Goal: Information Seeking & Learning: Check status

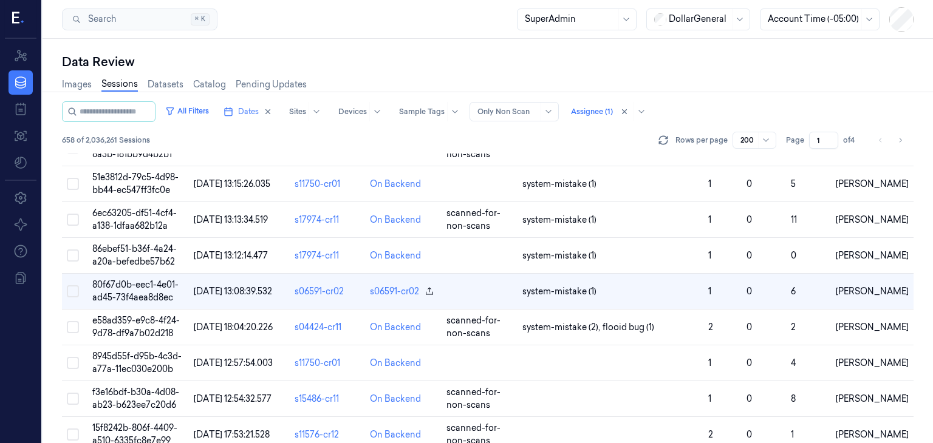
scroll to position [1697, 0]
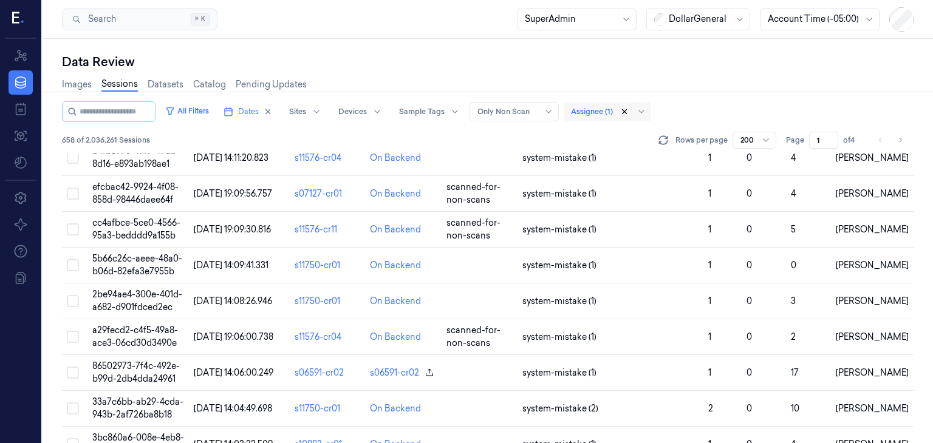
scroll to position [1224, 0]
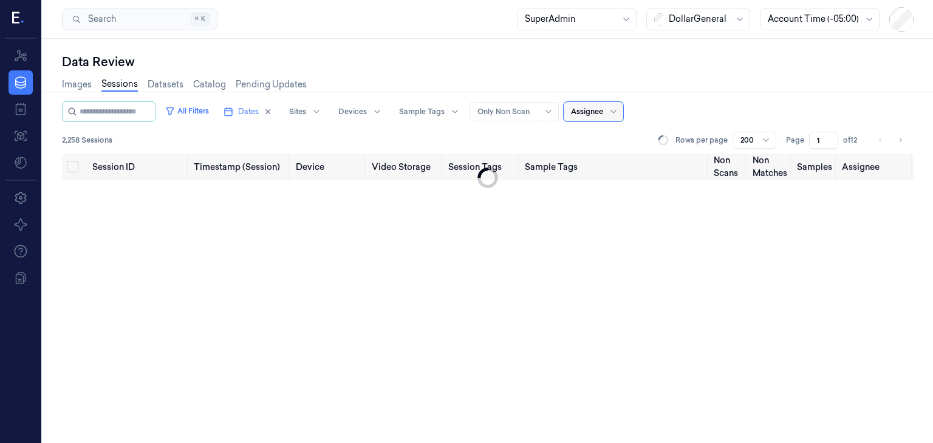
click at [603, 111] on div at bounding box center [587, 111] width 32 height 11
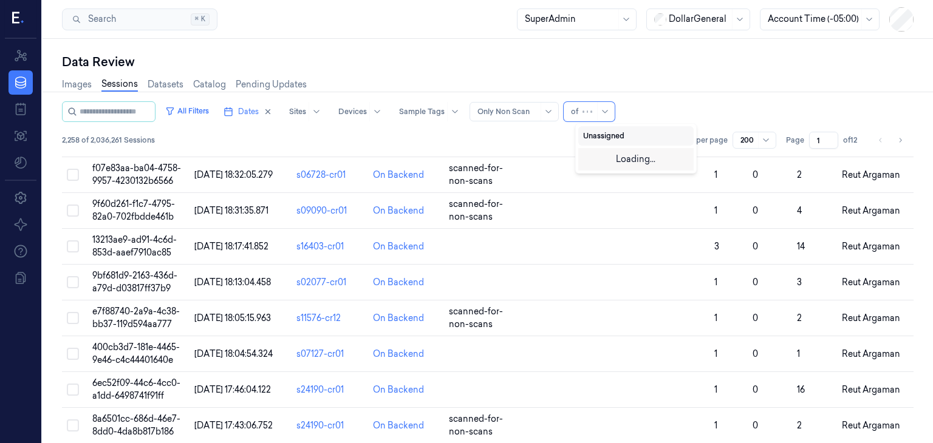
type input "ofi"
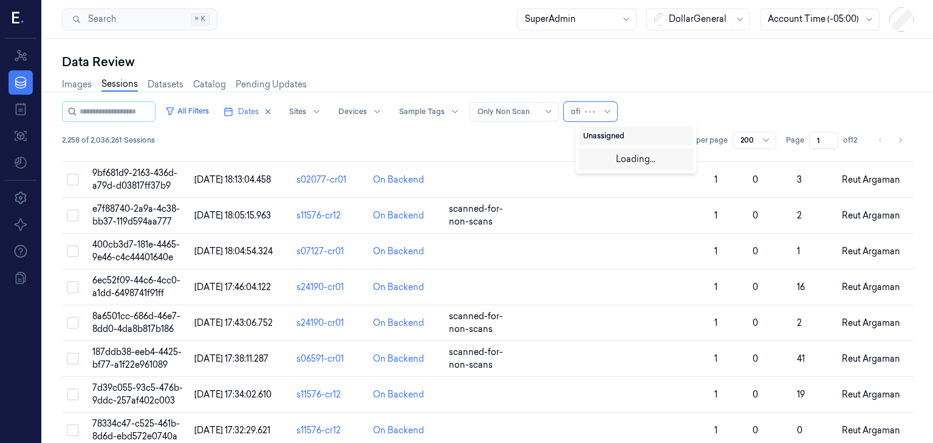
scroll to position [1685, 0]
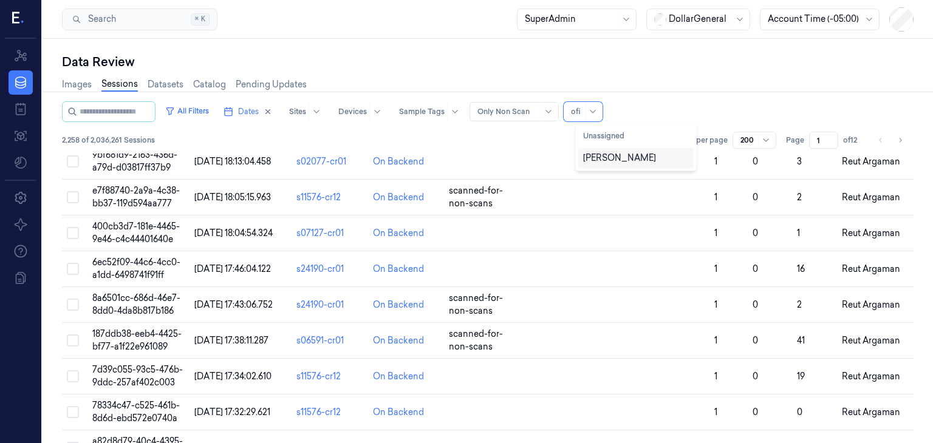
click at [623, 157] on div "[PERSON_NAME]" at bounding box center [619, 158] width 73 height 13
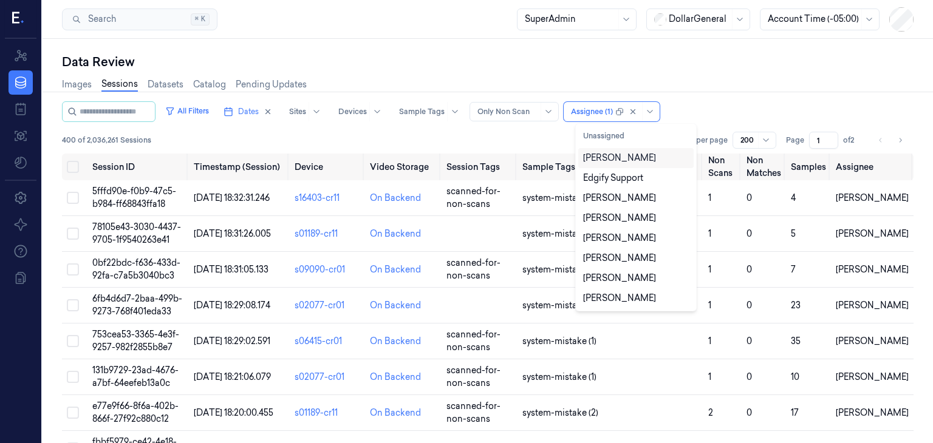
click at [723, 104] on div "All Filters Dates Sites Devices Sample Tags Alert Type Only Non Scan option [PE…" at bounding box center [487, 111] width 851 height 21
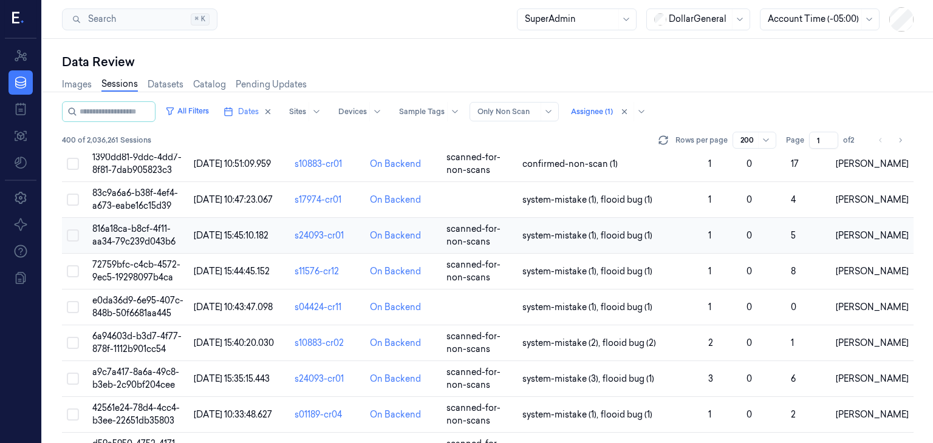
scroll to position [6887, 0]
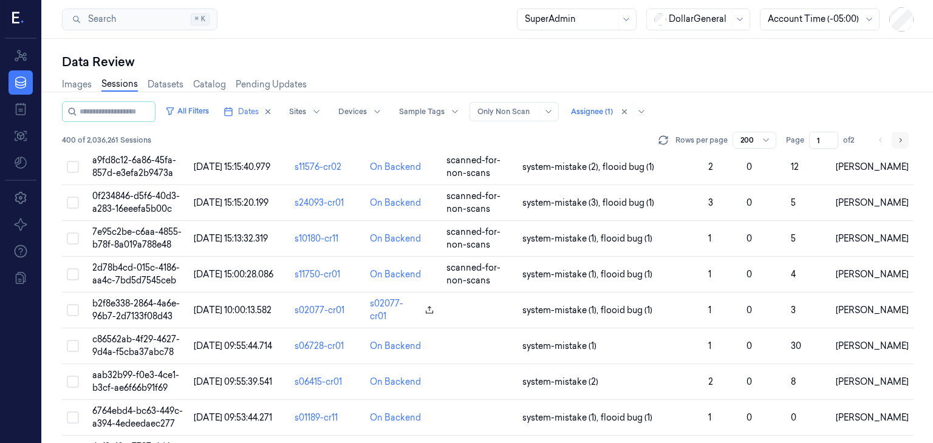
click at [904, 140] on button "Go to next page" at bounding box center [900, 140] width 17 height 17
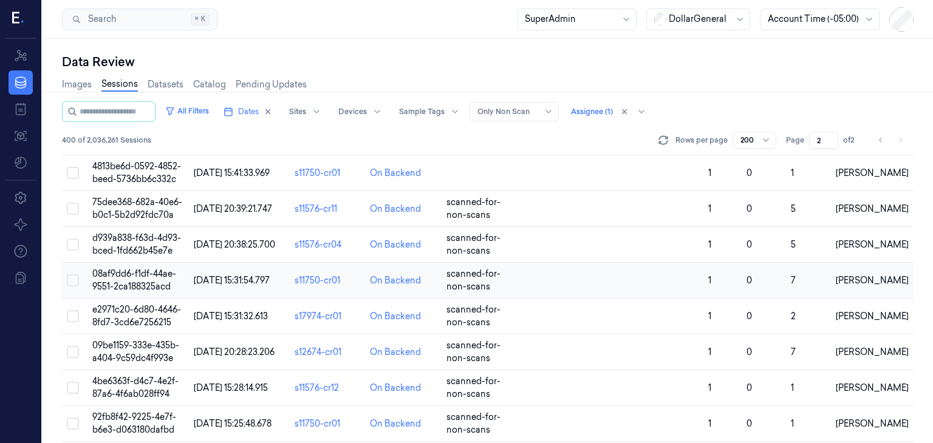
scroll to position [6453, 0]
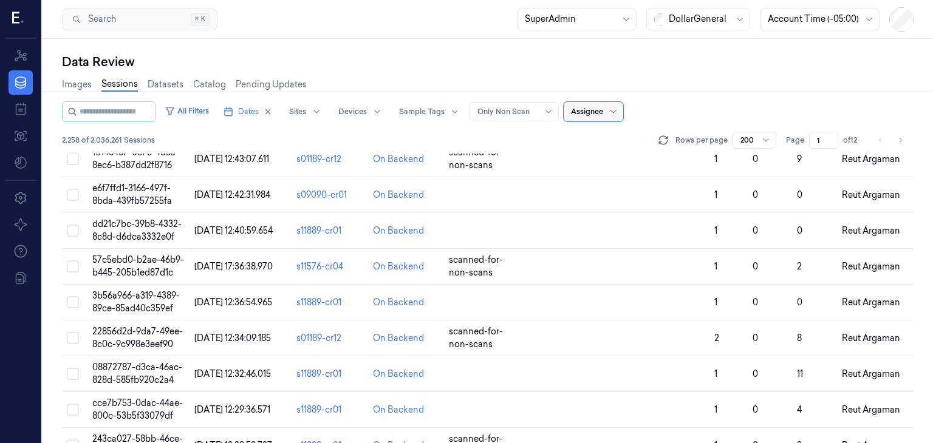
click at [590, 110] on div at bounding box center [587, 111] width 32 height 11
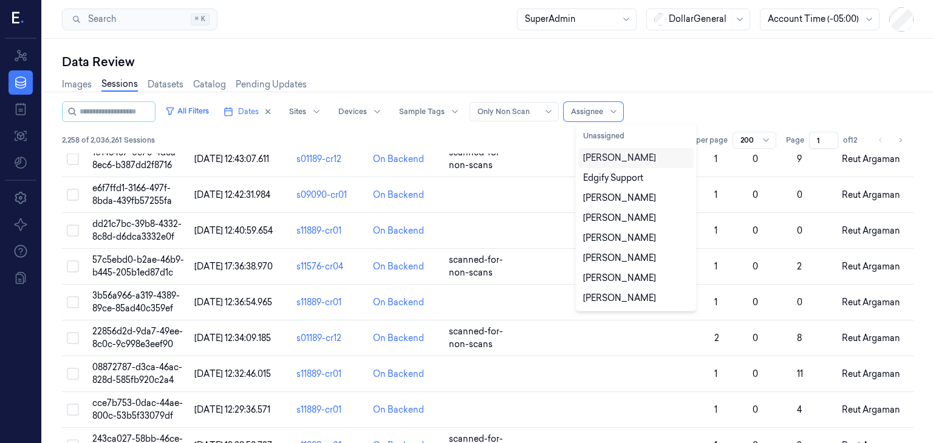
click at [632, 159] on div "[PERSON_NAME]" at bounding box center [619, 158] width 73 height 13
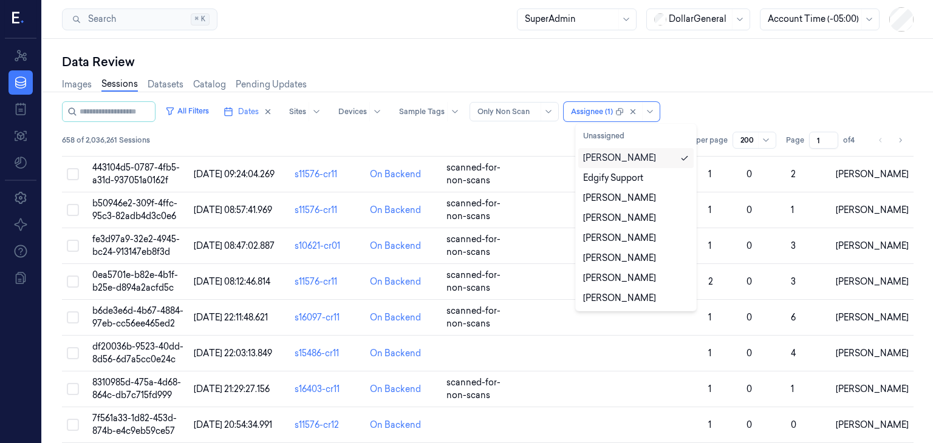
click at [686, 100] on div "Images Sessions Datasets Catalog Pending Updates" at bounding box center [487, 85] width 851 height 31
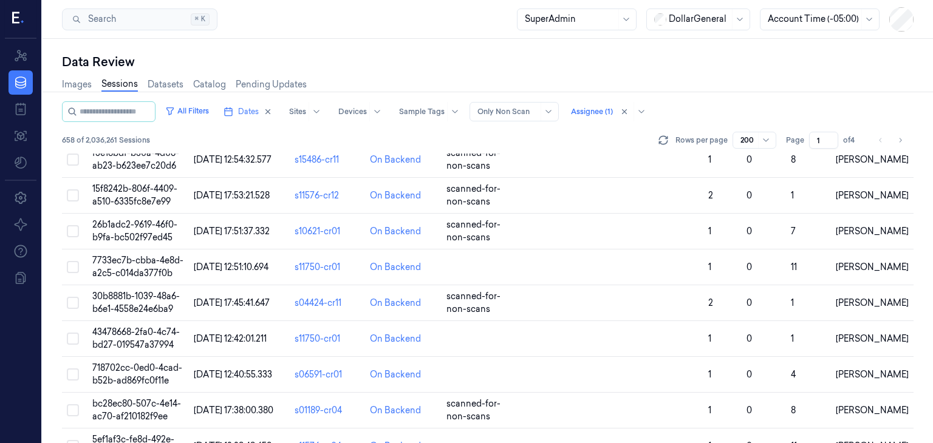
scroll to position [1940, 0]
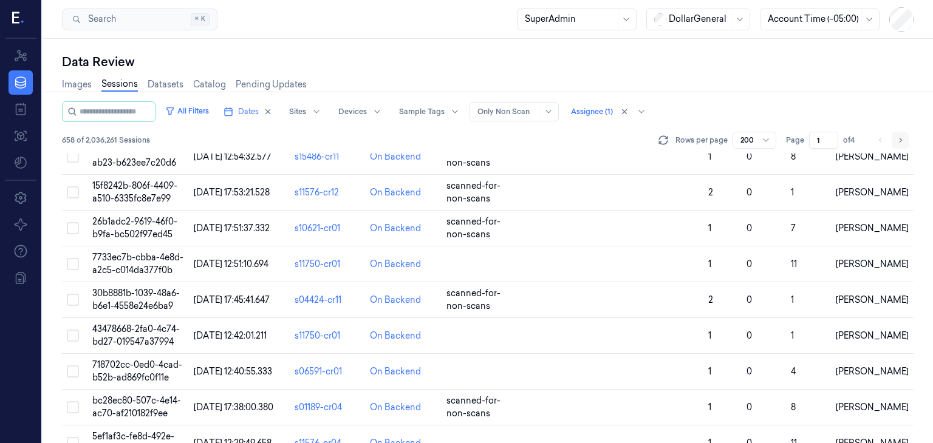
click at [896, 143] on icon "Go to next page" at bounding box center [899, 140] width 7 height 10
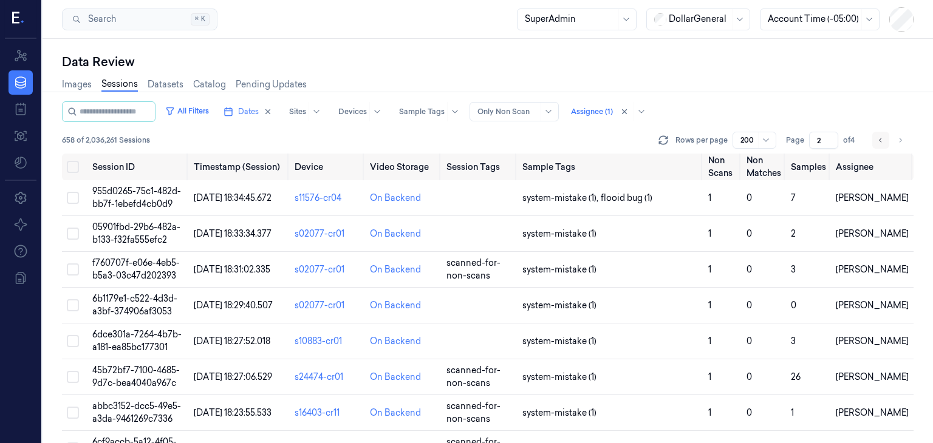
click at [879, 140] on icon "Go to previous page" at bounding box center [880, 140] width 7 height 10
type input "1"
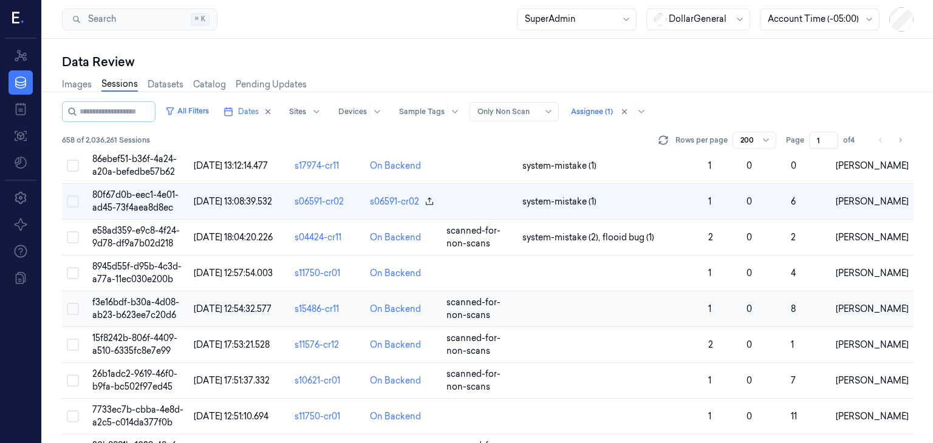
scroll to position [1819, 0]
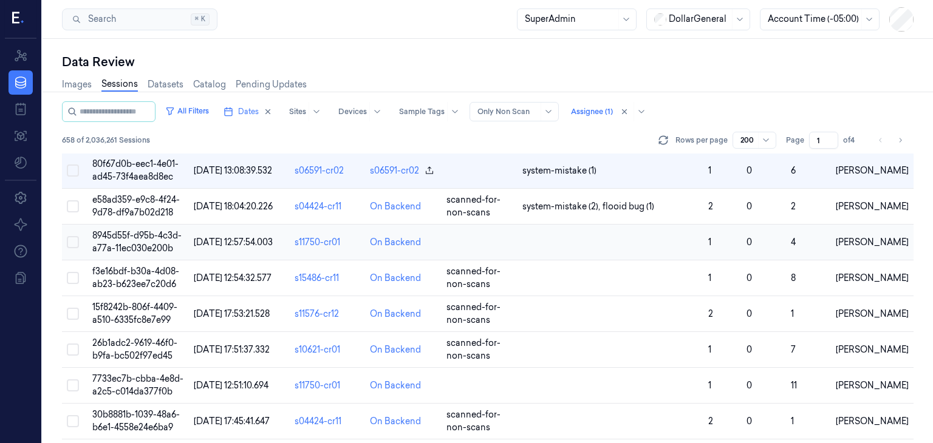
click at [166, 246] on span "8945d55f-d95b-4c3d-a77a-11ec030e200b" at bounding box center [136, 242] width 89 height 24
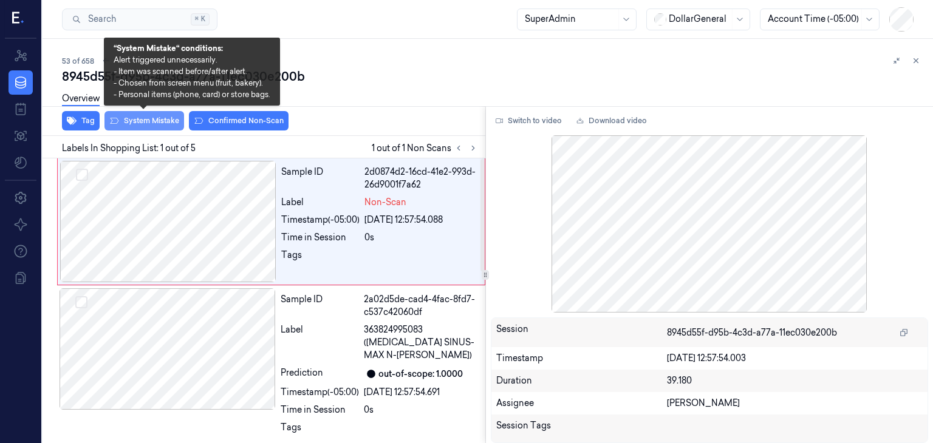
click at [152, 118] on button "System Mistake" at bounding box center [144, 120] width 80 height 19
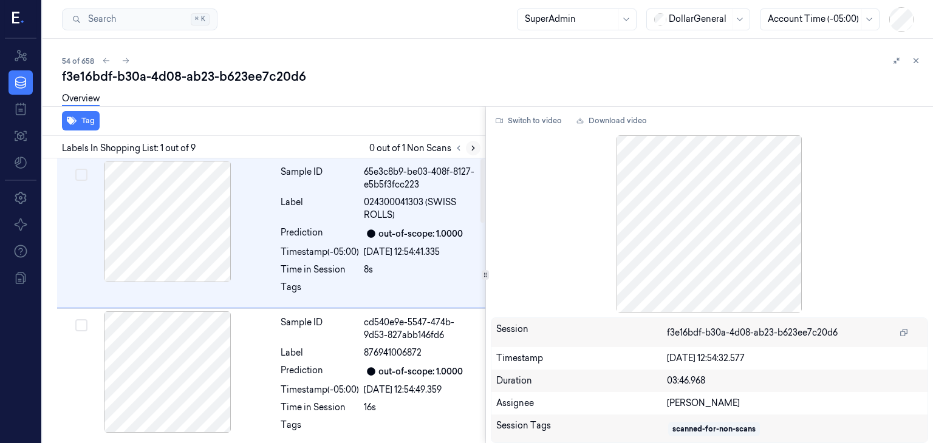
click at [470, 148] on icon at bounding box center [473, 148] width 9 height 9
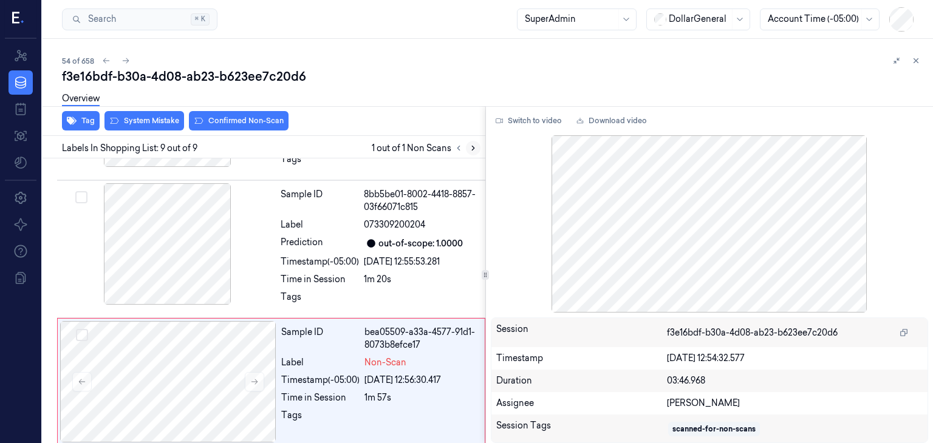
scroll to position [985, 0]
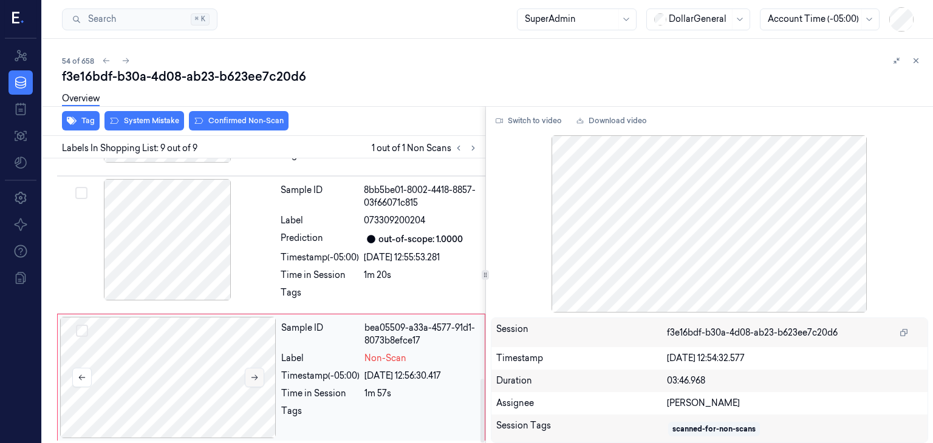
click at [251, 379] on icon at bounding box center [254, 377] width 9 height 9
click at [253, 378] on icon at bounding box center [254, 377] width 9 height 9
click at [253, 380] on button at bounding box center [254, 377] width 19 height 19
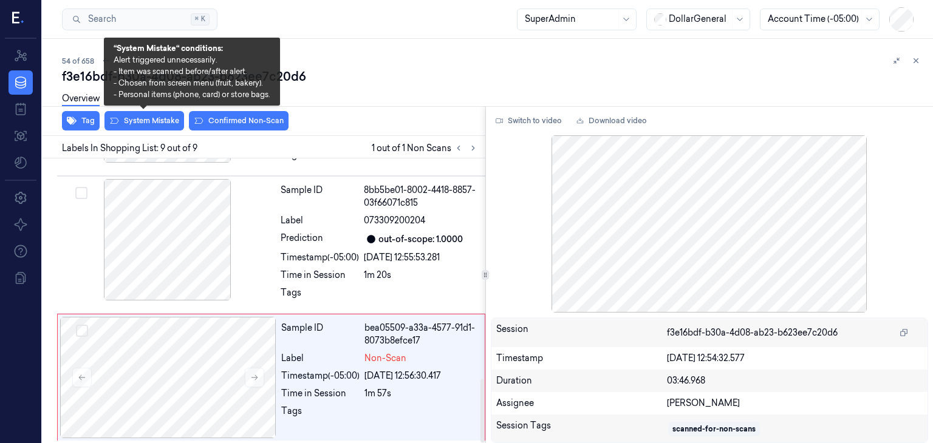
drag, startPoint x: 146, startPoint y: 117, endPoint x: 149, endPoint y: 111, distance: 7.1
click at [146, 118] on button "System Mistake" at bounding box center [144, 120] width 80 height 19
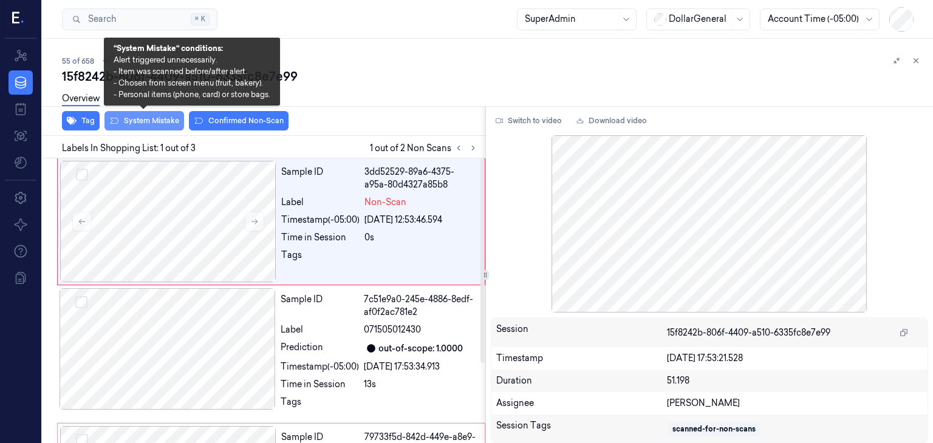
click at [151, 118] on button "System Mistake" at bounding box center [144, 120] width 80 height 19
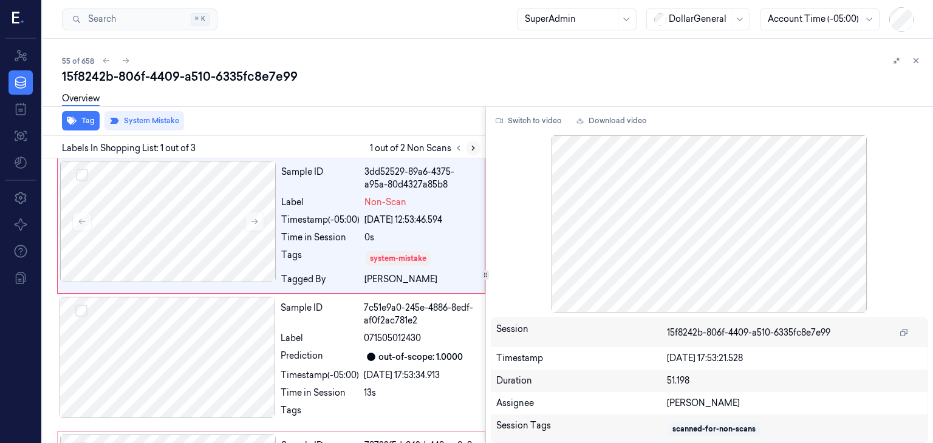
click at [472, 150] on icon at bounding box center [473, 148] width 9 height 9
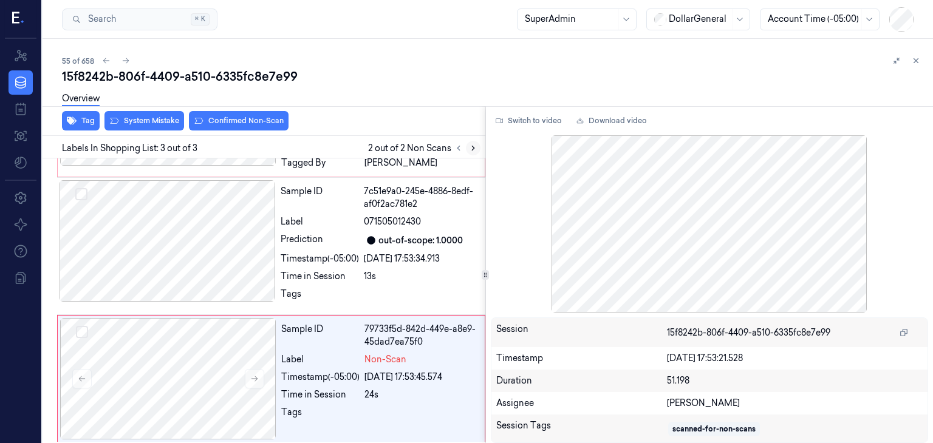
scroll to position [119, 0]
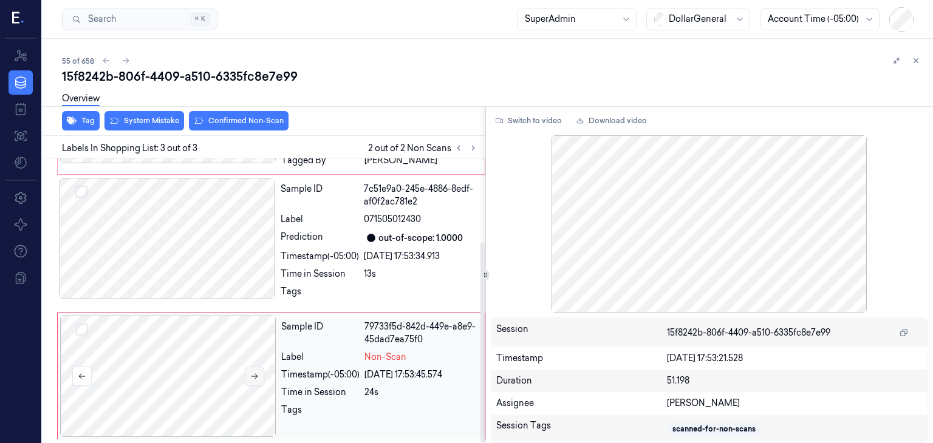
click at [256, 378] on icon at bounding box center [254, 376] width 9 height 9
click at [257, 377] on icon at bounding box center [254, 376] width 9 height 9
click at [259, 375] on button at bounding box center [254, 376] width 19 height 19
click at [533, 122] on button "Switch to video" at bounding box center [529, 120] width 76 height 19
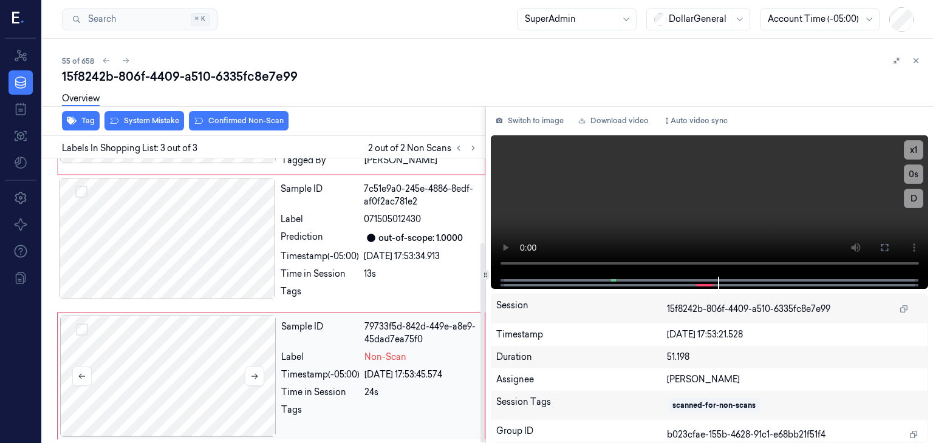
drag, startPoint x: 208, startPoint y: 371, endPoint x: 208, endPoint y: 364, distance: 6.7
click at [209, 371] on div at bounding box center [168, 376] width 216 height 121
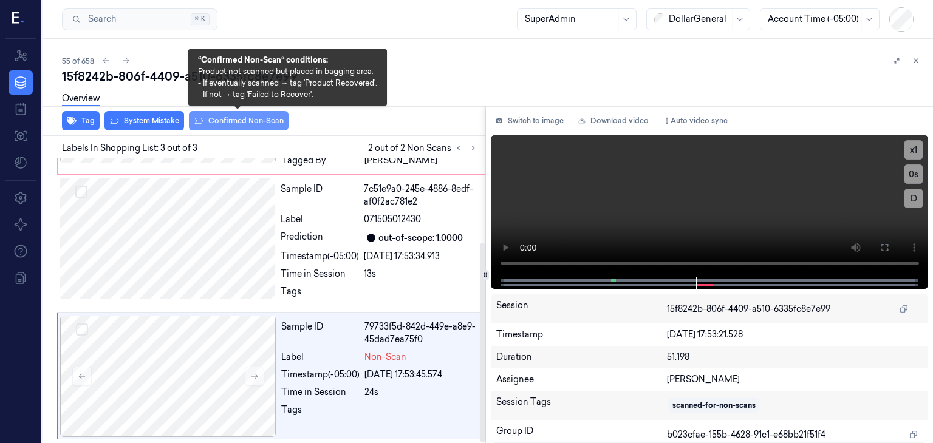
click at [236, 127] on button "Confirmed Non-Scan" at bounding box center [239, 120] width 100 height 19
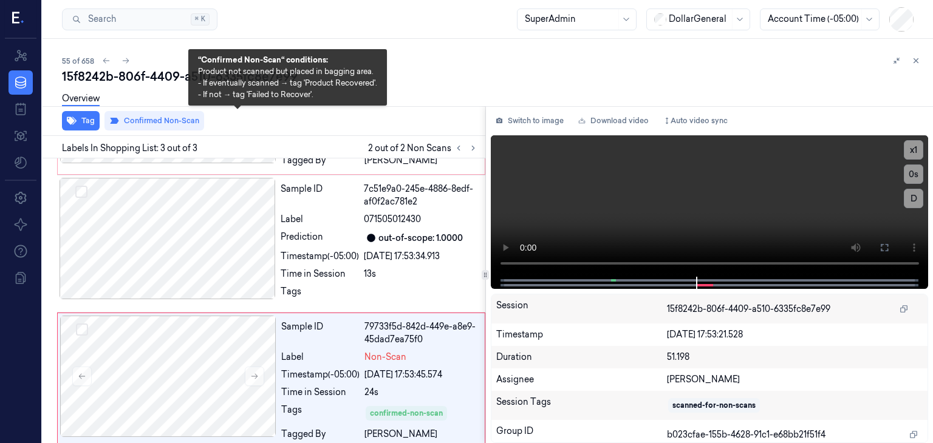
scroll to position [128, 0]
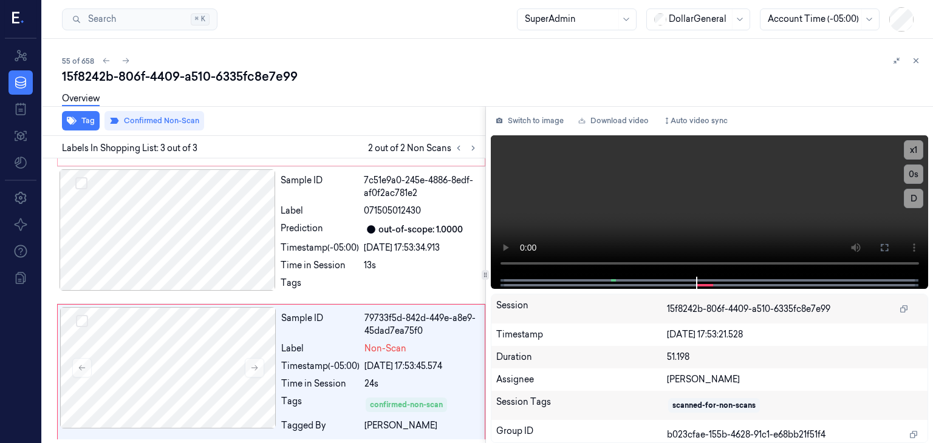
click at [374, 111] on div "Overview" at bounding box center [492, 100] width 861 height 31
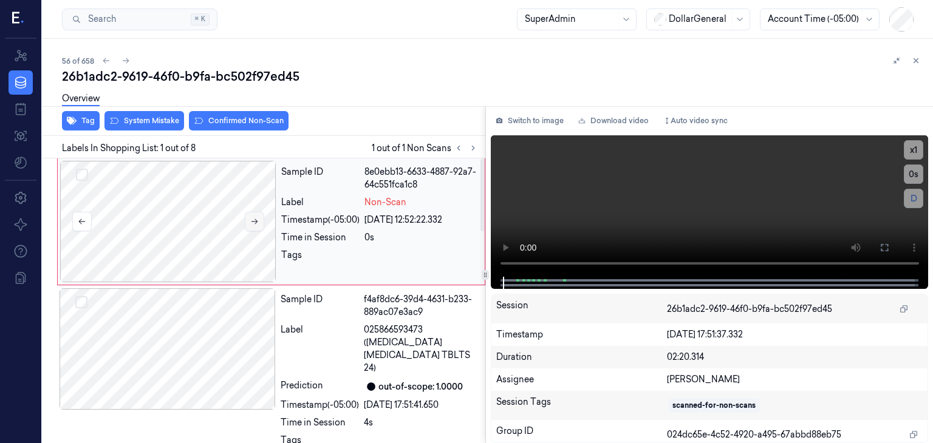
click at [253, 223] on icon at bounding box center [254, 221] width 9 height 9
click at [143, 117] on button "System Mistake" at bounding box center [144, 120] width 80 height 19
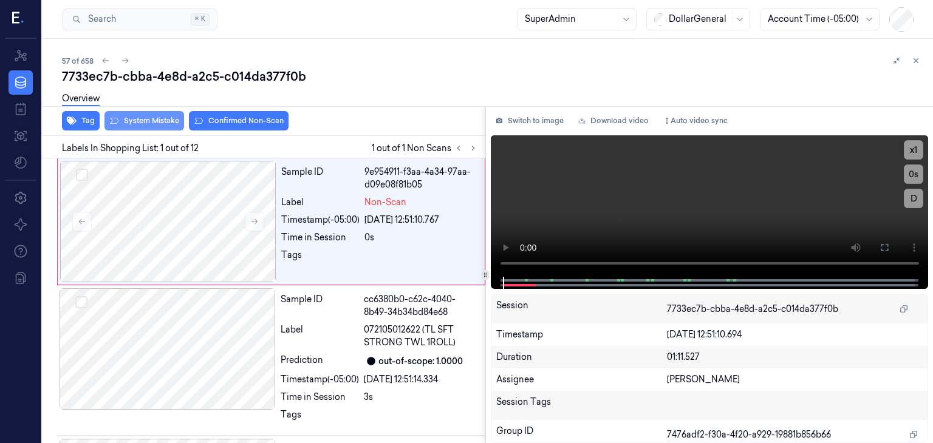
click at [155, 120] on button "System Mistake" at bounding box center [144, 120] width 80 height 19
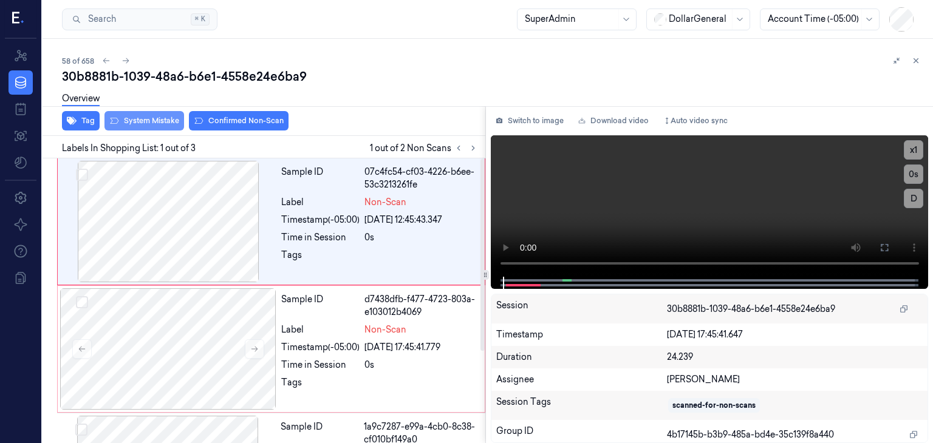
click at [158, 129] on button "System Mistake" at bounding box center [144, 120] width 80 height 19
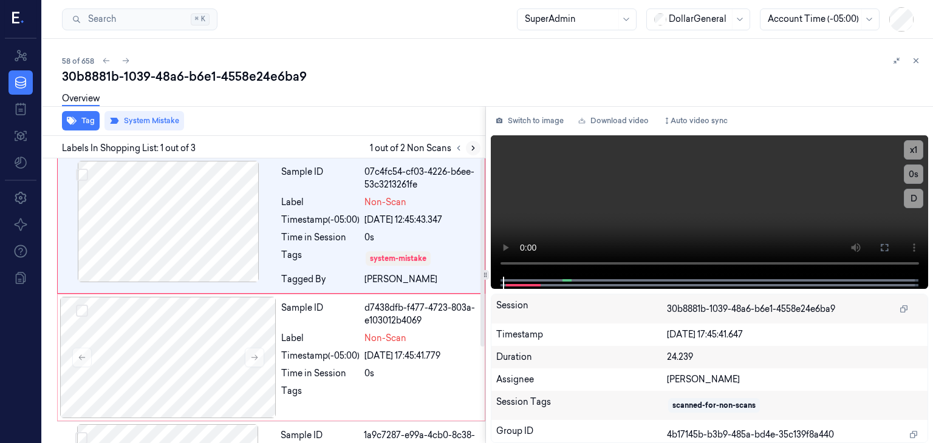
click at [471, 154] on button at bounding box center [473, 148] width 15 height 15
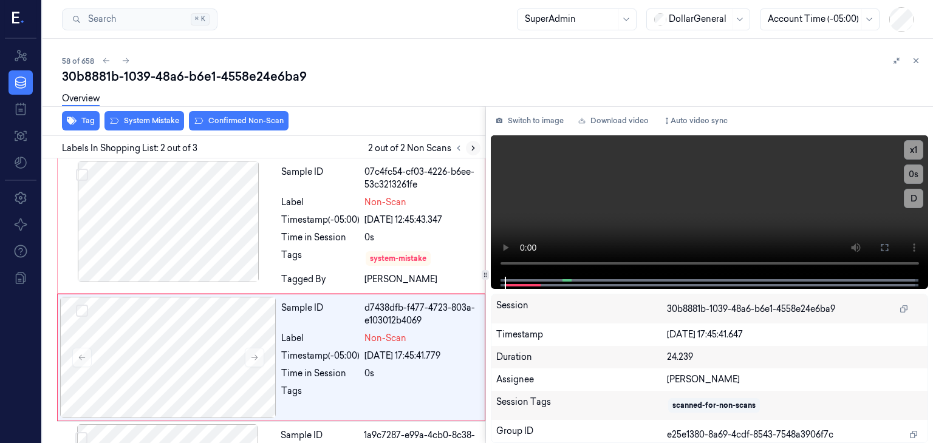
scroll to position [56, 0]
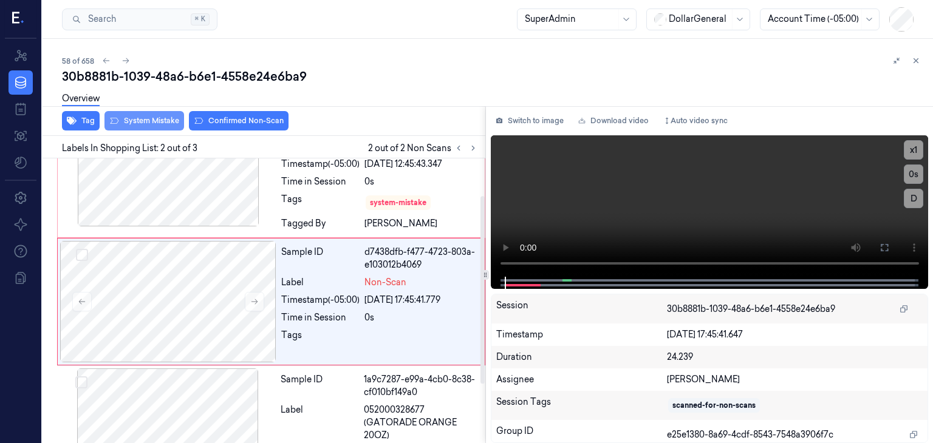
click at [167, 127] on button "System Mistake" at bounding box center [144, 120] width 80 height 19
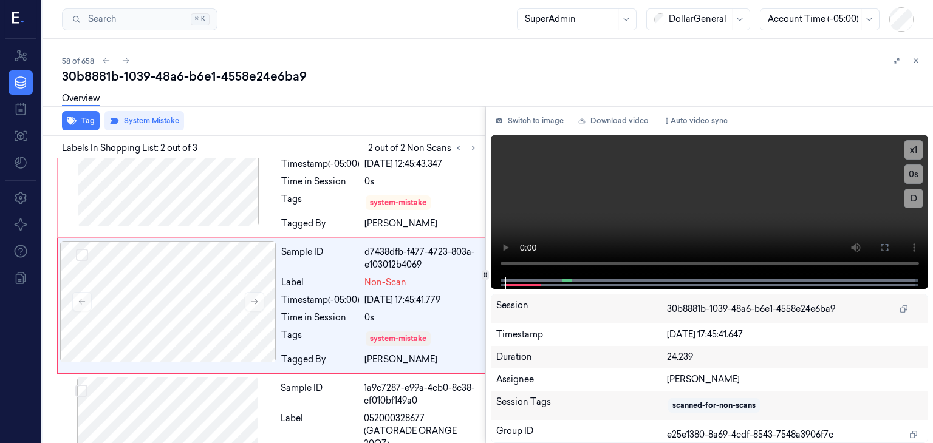
scroll to position [61, 0]
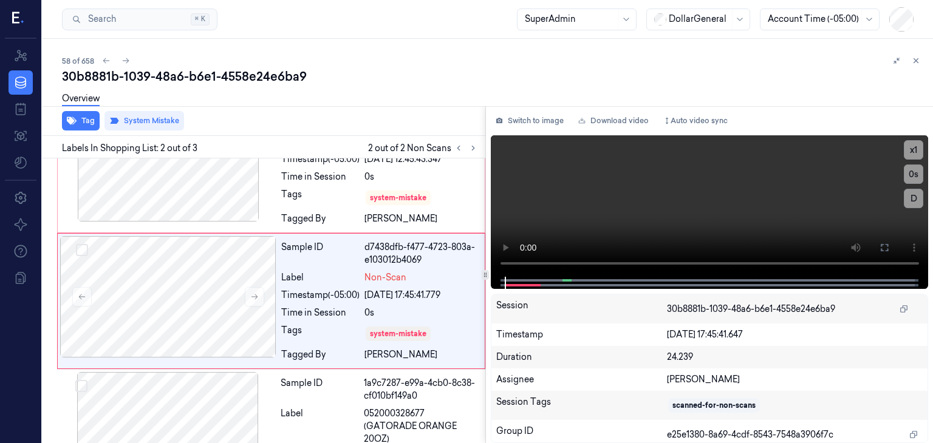
click at [402, 89] on div "Overview" at bounding box center [492, 100] width 861 height 31
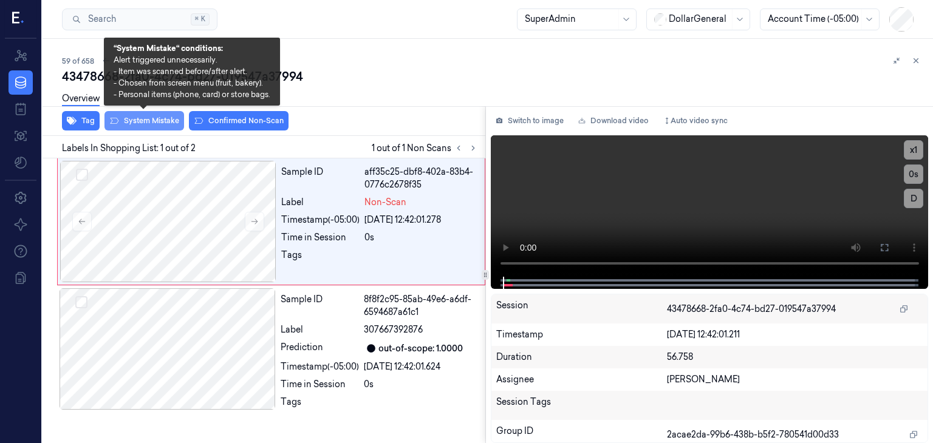
click at [169, 120] on button "System Mistake" at bounding box center [144, 120] width 80 height 19
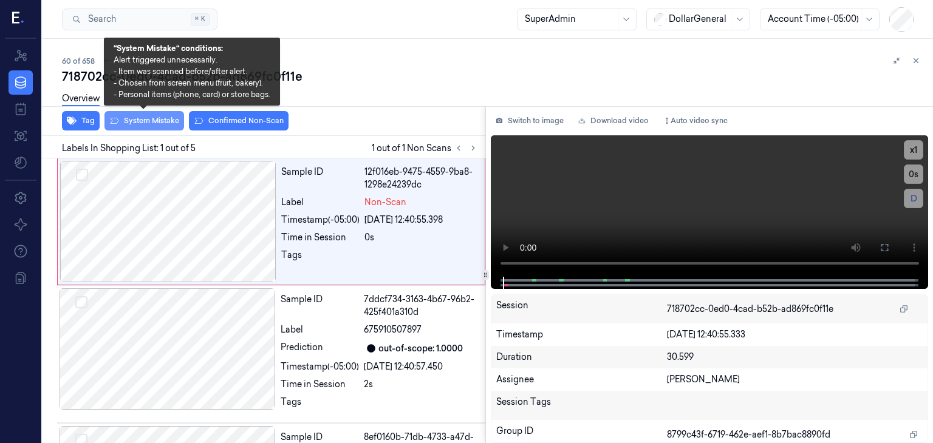
click at [138, 123] on button "System Mistake" at bounding box center [144, 120] width 80 height 19
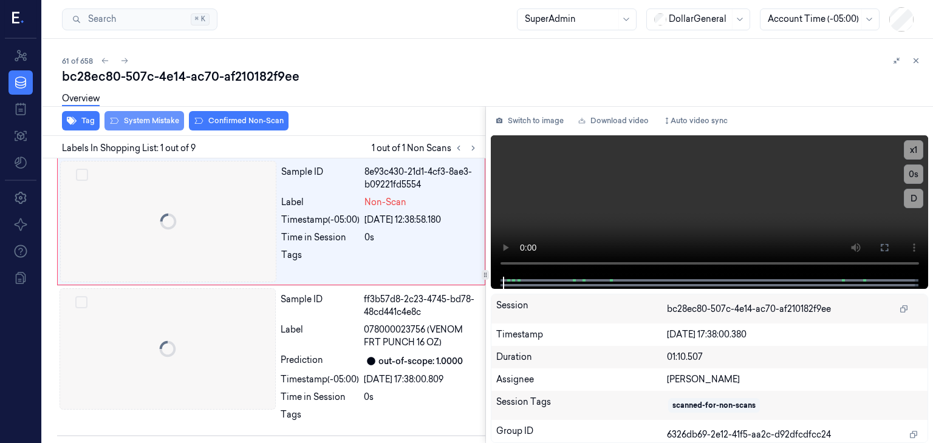
click at [138, 118] on button "System Mistake" at bounding box center [144, 120] width 80 height 19
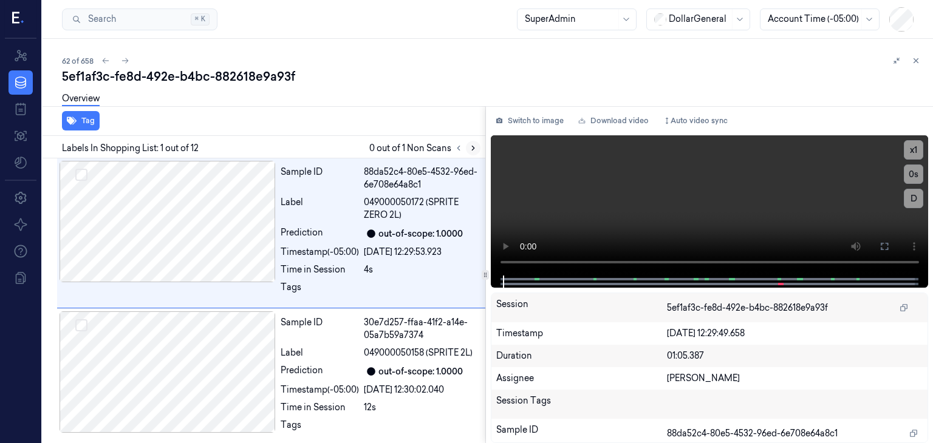
click at [474, 147] on icon at bounding box center [473, 148] width 9 height 9
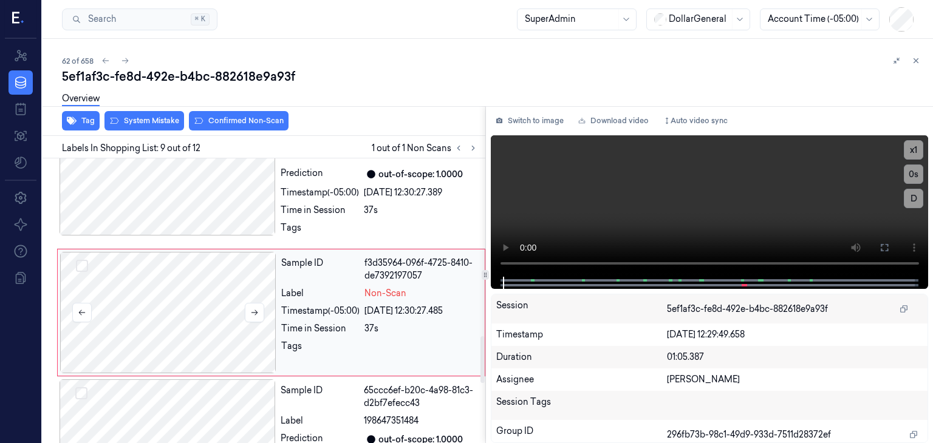
scroll to position [1085, 0]
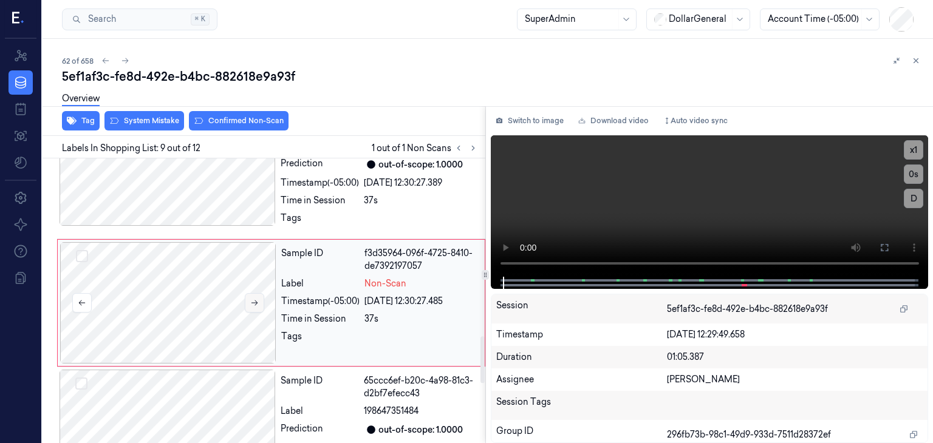
click at [248, 299] on button at bounding box center [254, 302] width 19 height 19
click at [154, 124] on button "System Mistake" at bounding box center [144, 120] width 80 height 19
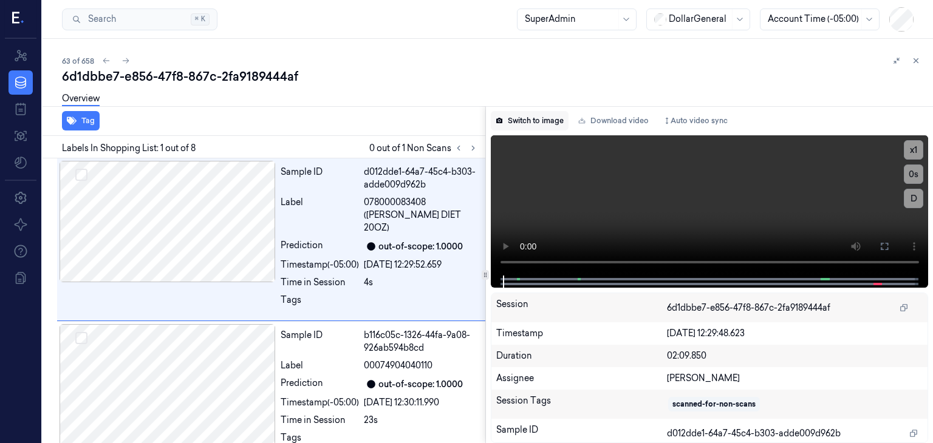
click at [509, 122] on button "Switch to image" at bounding box center [530, 120] width 78 height 19
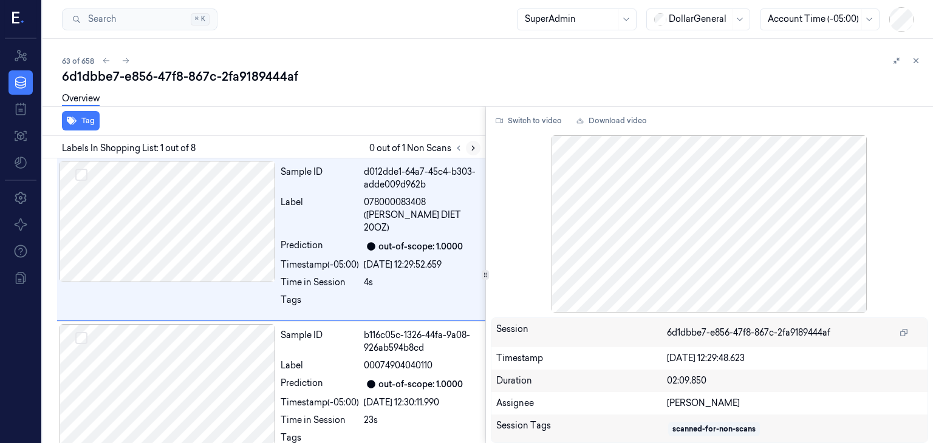
click at [474, 149] on icon at bounding box center [473, 148] width 9 height 9
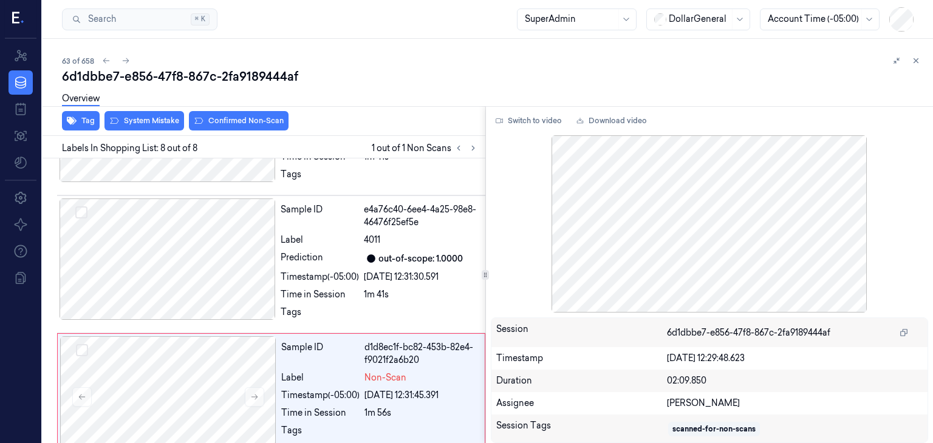
scroll to position [822, 0]
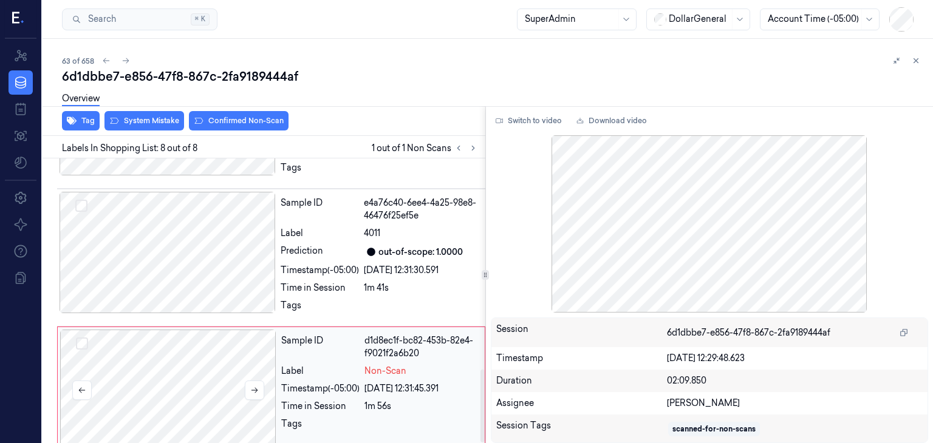
click at [239, 381] on div at bounding box center [168, 390] width 216 height 121
click at [257, 386] on icon at bounding box center [254, 390] width 9 height 9
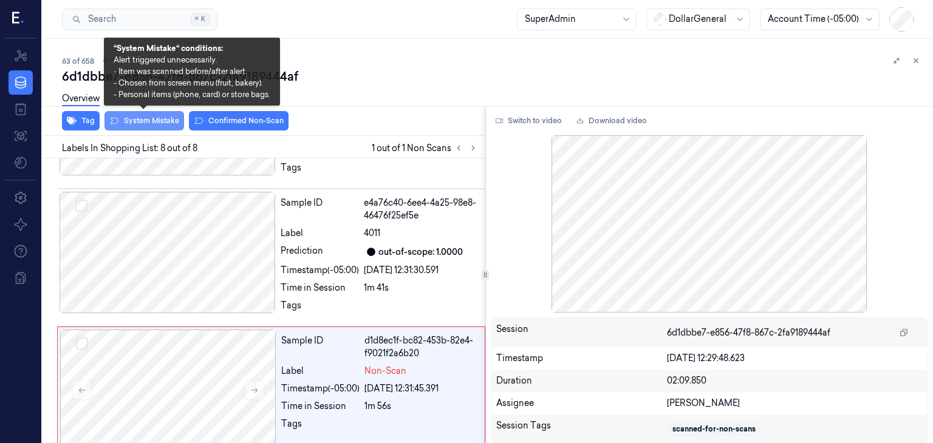
click at [163, 124] on button "System Mistake" at bounding box center [144, 120] width 80 height 19
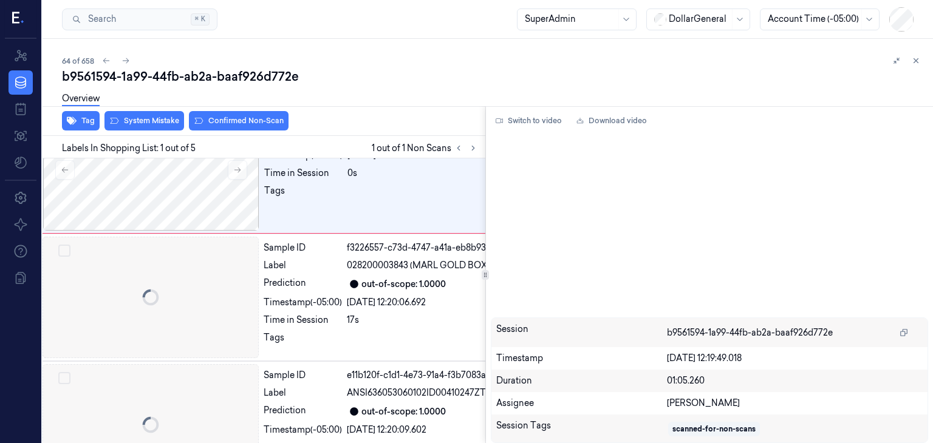
scroll to position [0, 19]
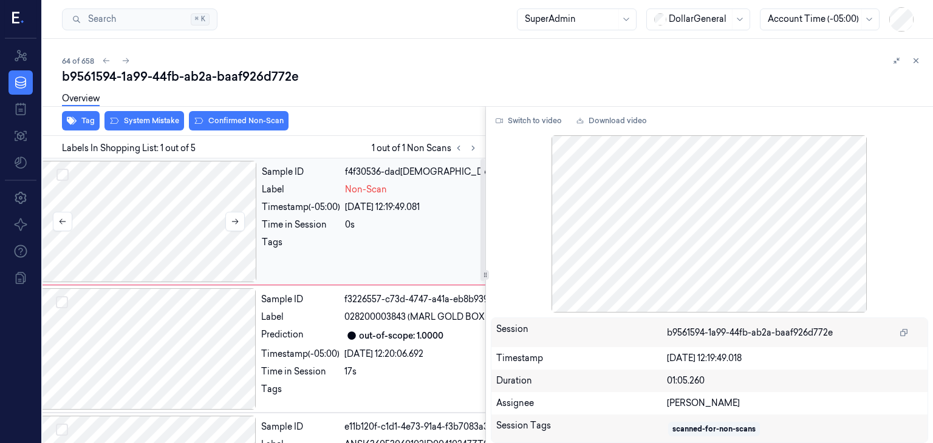
drag, startPoint x: 245, startPoint y: 222, endPoint x: 240, endPoint y: 219, distance: 6.3
click at [244, 223] on div at bounding box center [149, 221] width 216 height 121
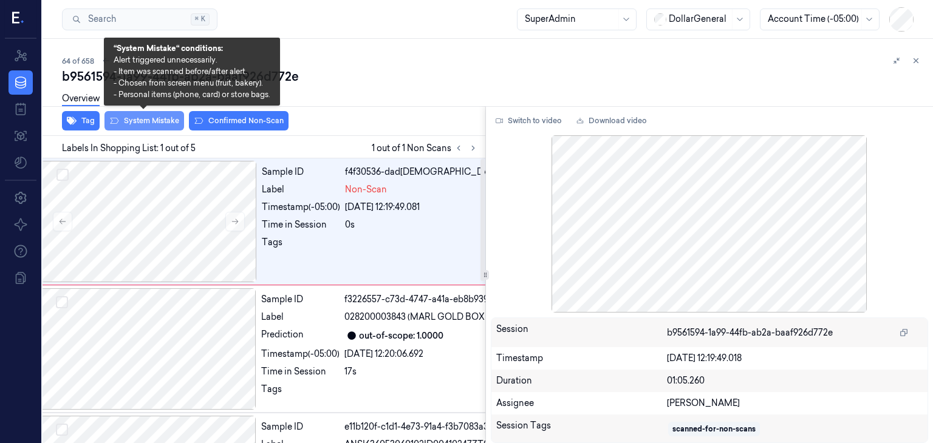
click at [168, 129] on button "System Mistake" at bounding box center [144, 120] width 80 height 19
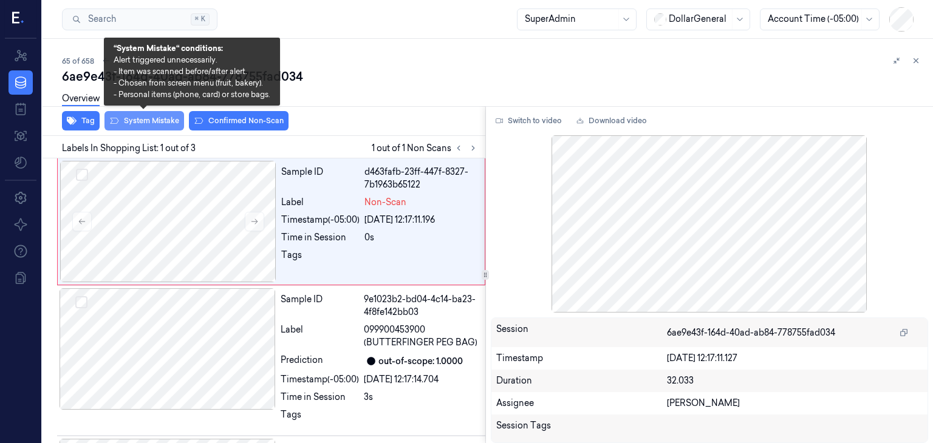
click at [159, 127] on button "System Mistake" at bounding box center [144, 120] width 80 height 19
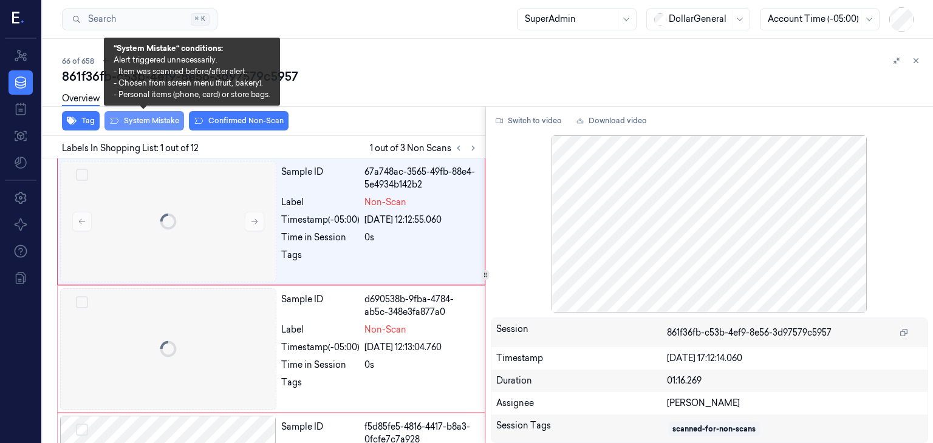
click at [133, 120] on button "System Mistake" at bounding box center [144, 120] width 80 height 19
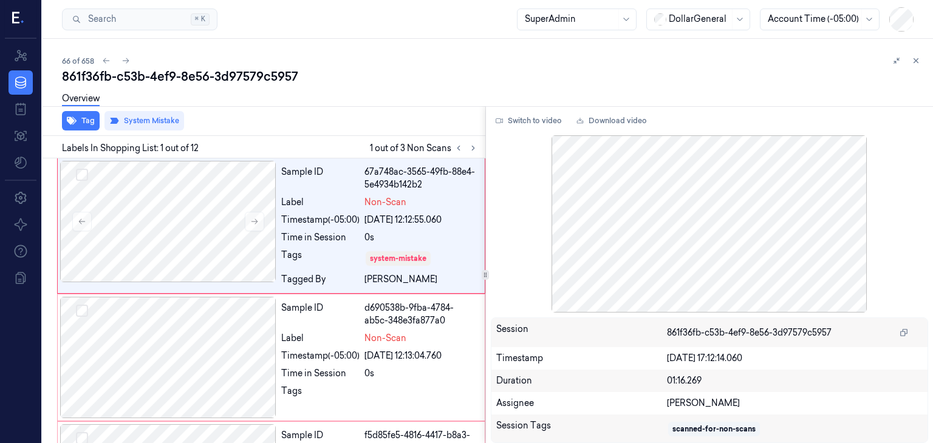
click at [479, 154] on div at bounding box center [465, 148] width 29 height 15
click at [476, 148] on icon at bounding box center [473, 148] width 9 height 9
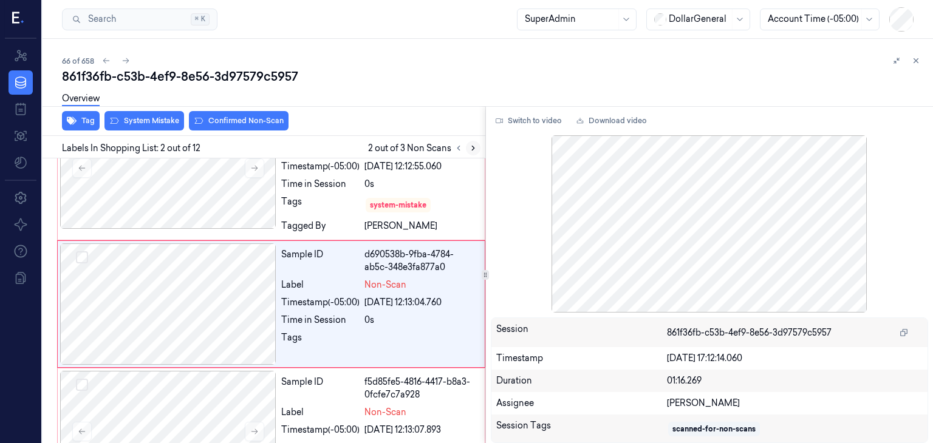
scroll to position [56, 0]
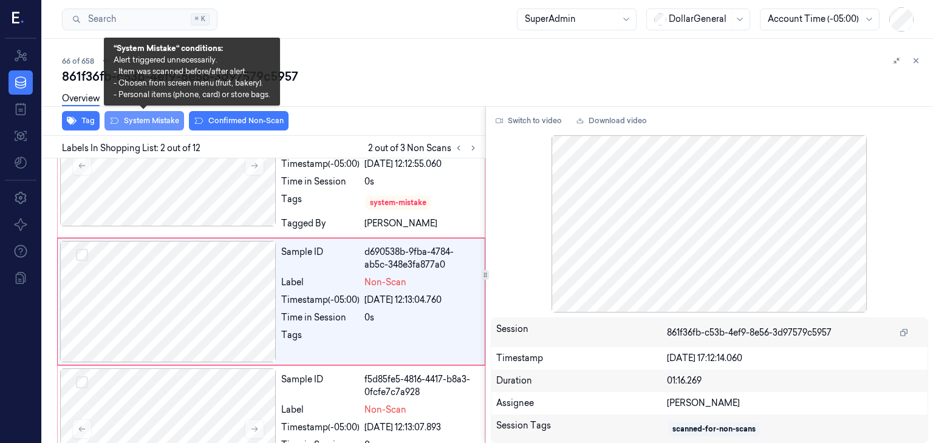
click at [181, 122] on button "System Mistake" at bounding box center [144, 120] width 80 height 19
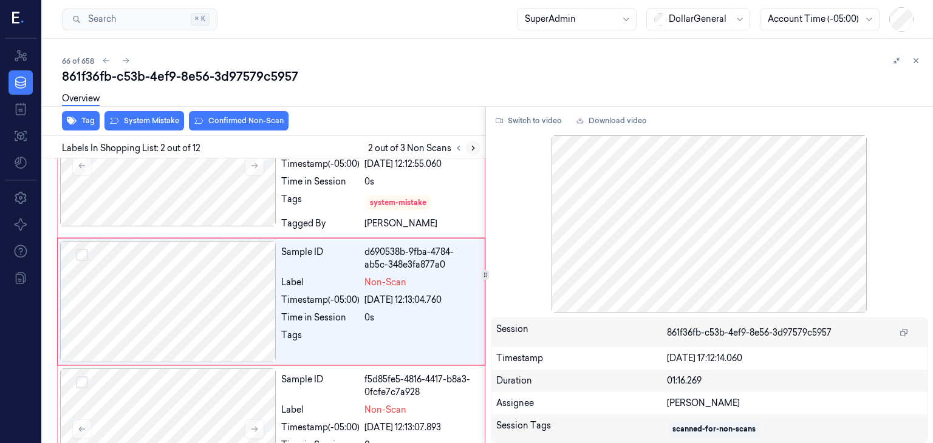
click at [474, 147] on icon at bounding box center [473, 148] width 2 height 4
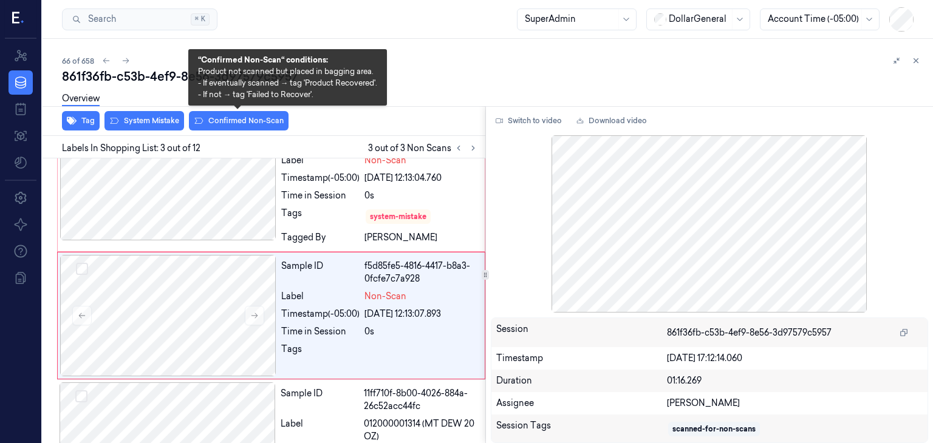
scroll to position [192, 0]
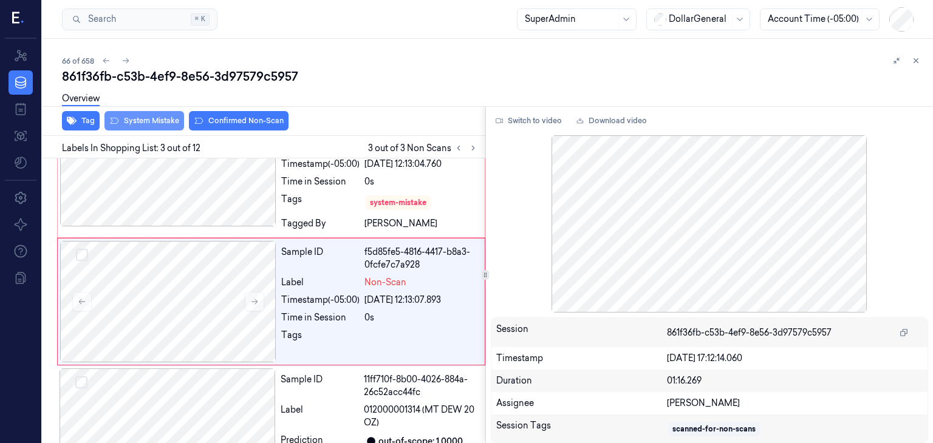
click at [160, 120] on button "System Mistake" at bounding box center [144, 120] width 80 height 19
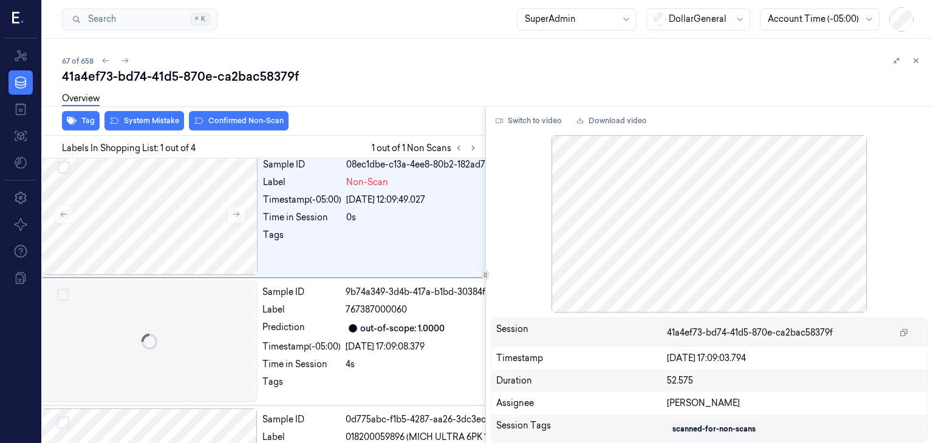
scroll to position [0, 19]
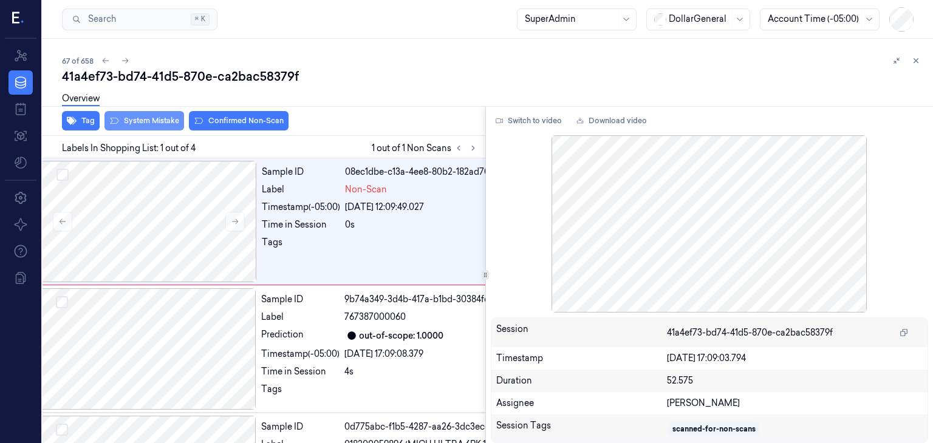
click at [151, 127] on button "System Mistake" at bounding box center [144, 120] width 80 height 19
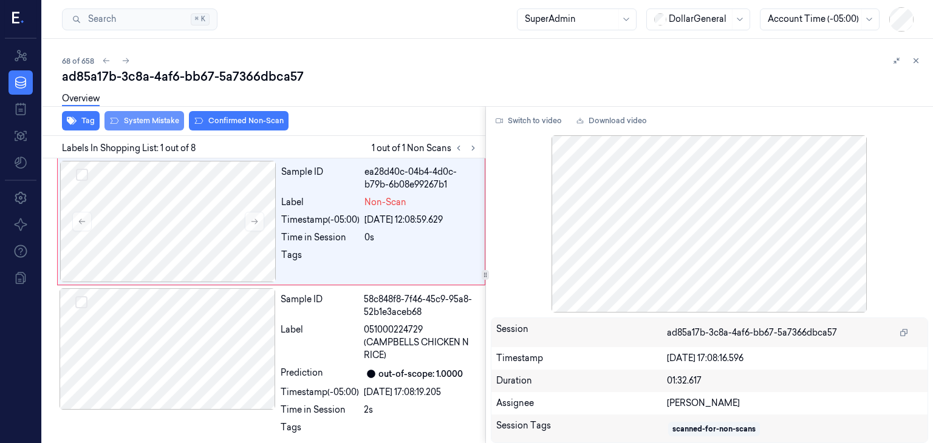
click at [172, 121] on button "System Mistake" at bounding box center [144, 120] width 80 height 19
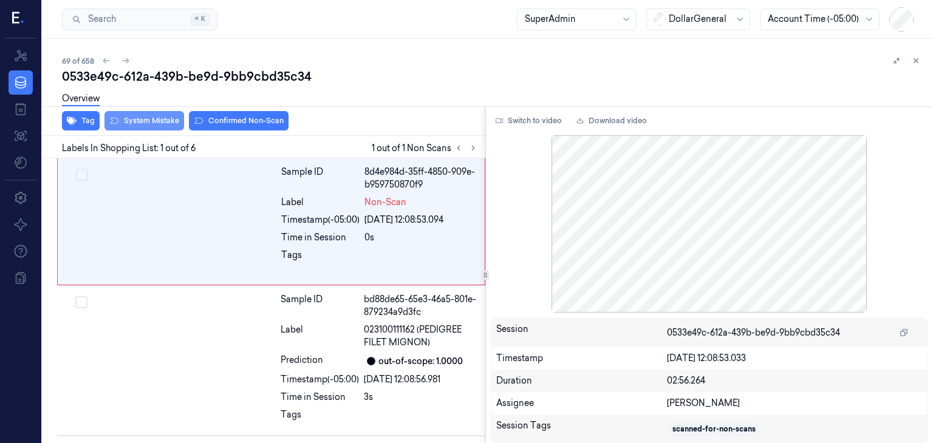
click at [124, 120] on button "System Mistake" at bounding box center [144, 120] width 80 height 19
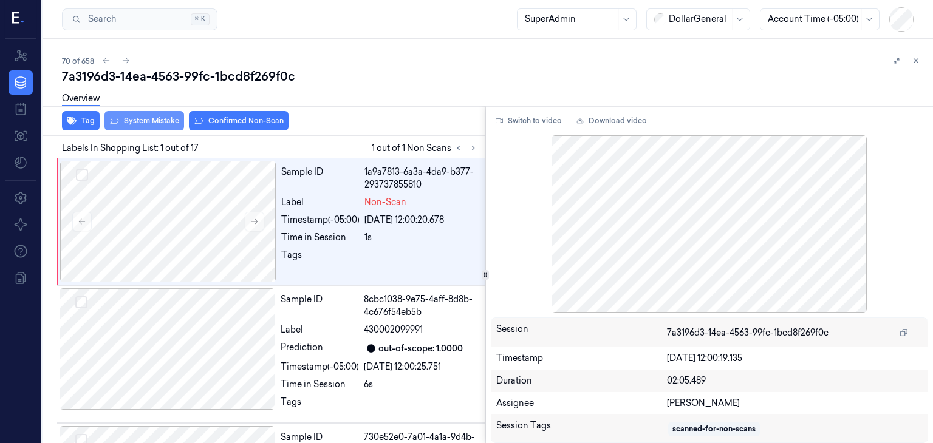
click at [132, 120] on button "System Mistake" at bounding box center [144, 120] width 80 height 19
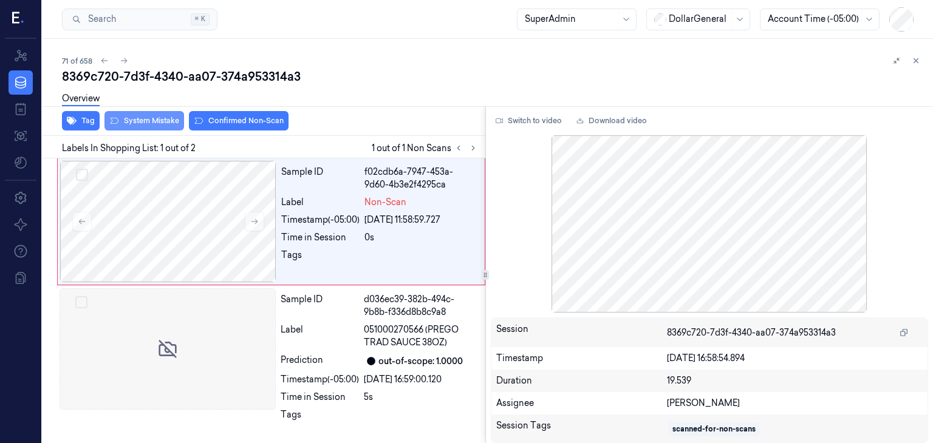
click at [138, 122] on button "System Mistake" at bounding box center [144, 120] width 80 height 19
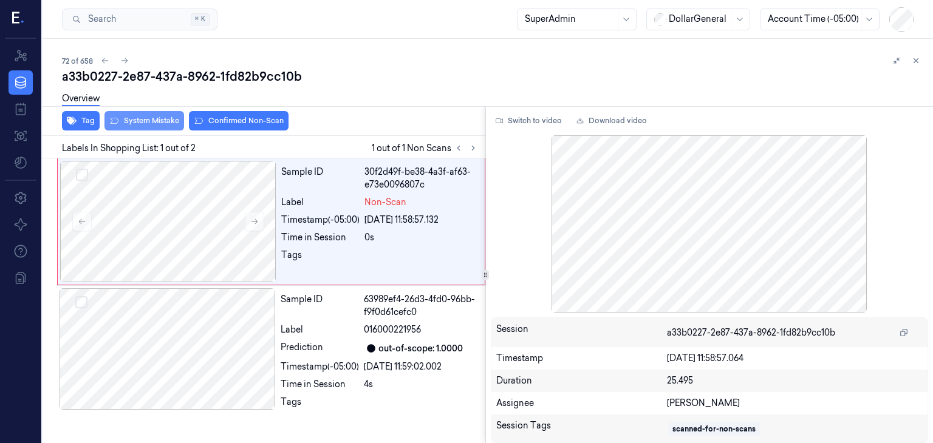
click at [160, 121] on button "System Mistake" at bounding box center [144, 120] width 80 height 19
click at [159, 123] on button "System Mistake" at bounding box center [144, 120] width 80 height 19
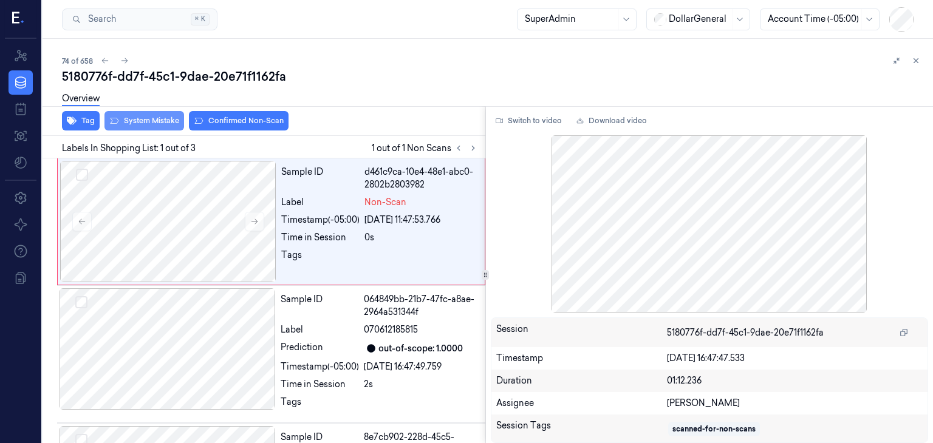
click at [162, 122] on button "System Mistake" at bounding box center [144, 120] width 80 height 19
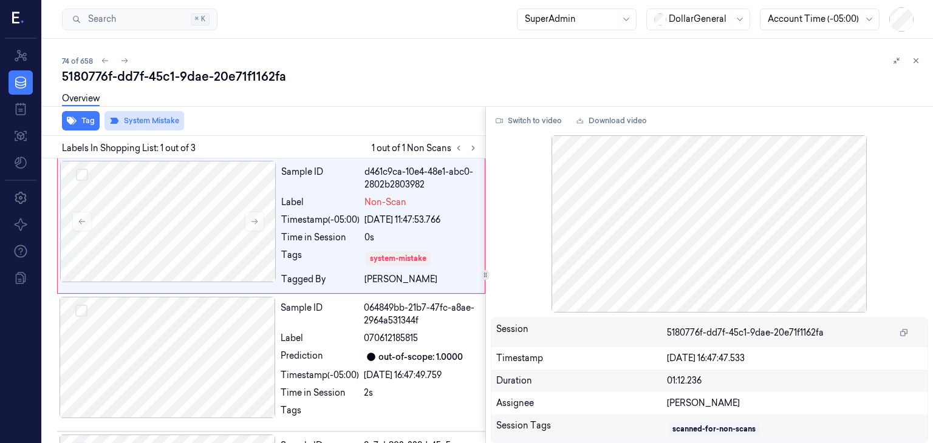
scroll to position [0, 19]
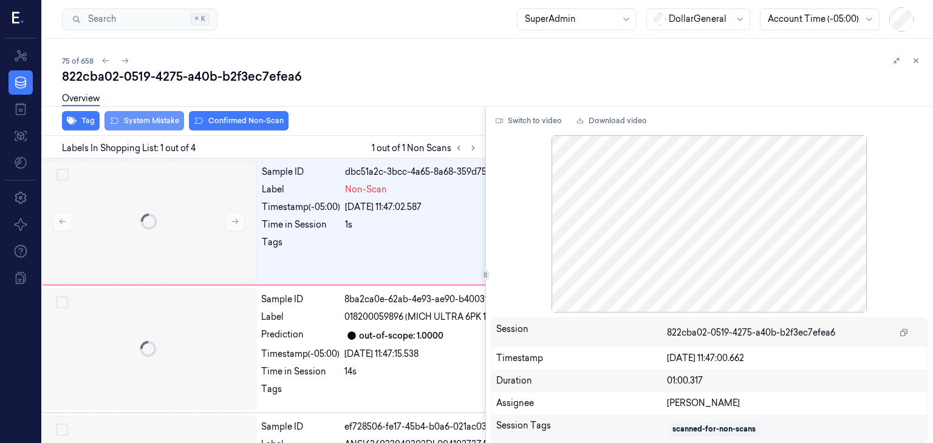
click at [142, 117] on button "System Mistake" at bounding box center [144, 120] width 80 height 19
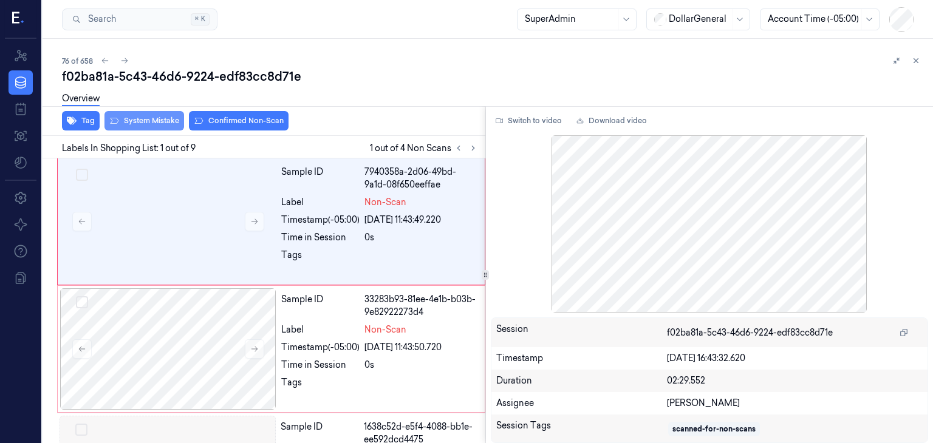
click at [145, 124] on button "System Mistake" at bounding box center [144, 120] width 80 height 19
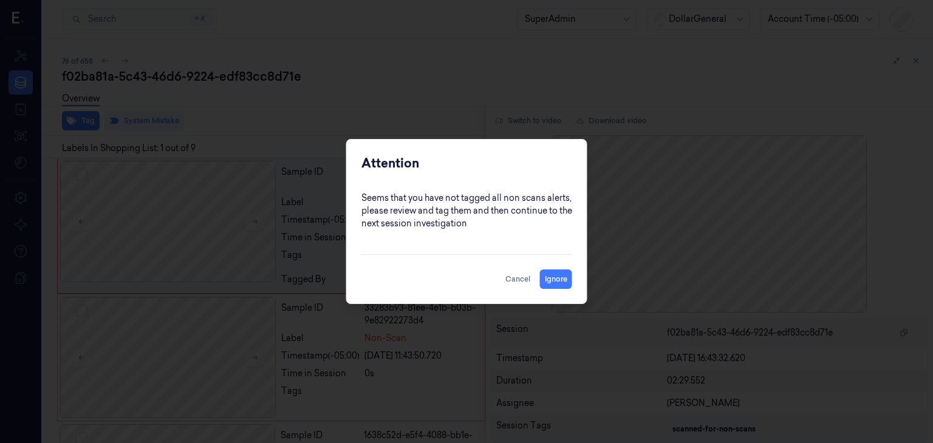
drag, startPoint x: 517, startPoint y: 278, endPoint x: 519, endPoint y: 267, distance: 10.5
click at [518, 278] on button "Cancel" at bounding box center [517, 279] width 35 height 19
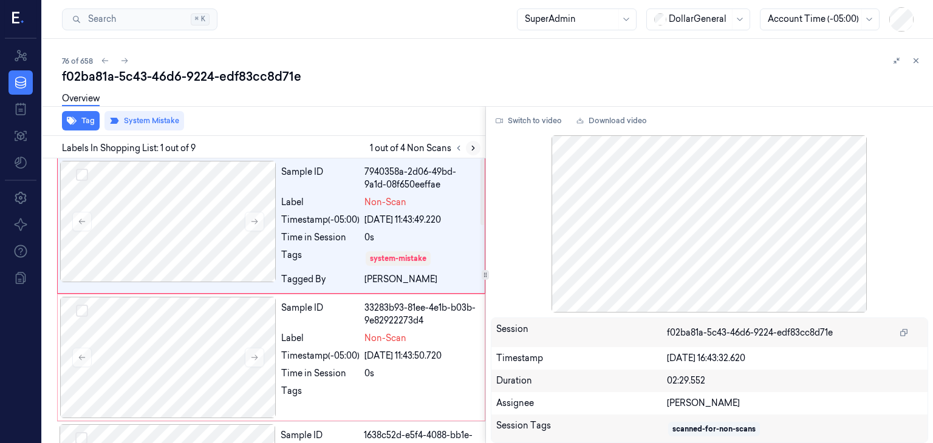
click at [467, 152] on button at bounding box center [473, 148] width 15 height 15
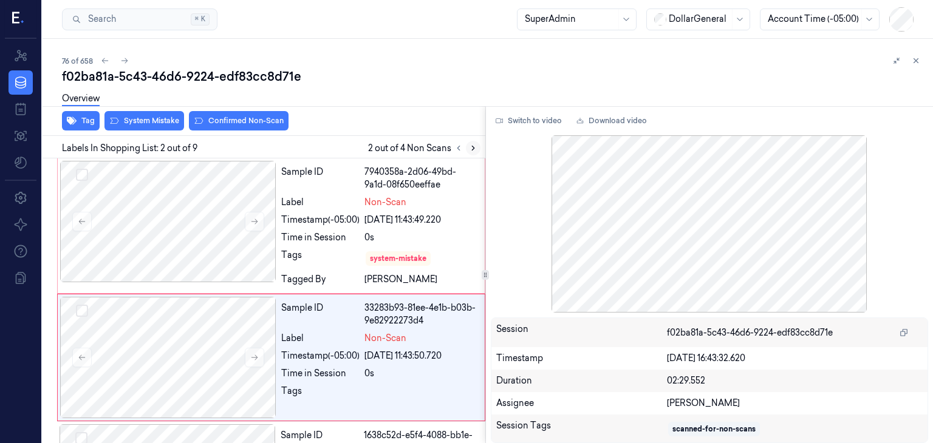
scroll to position [56, 0]
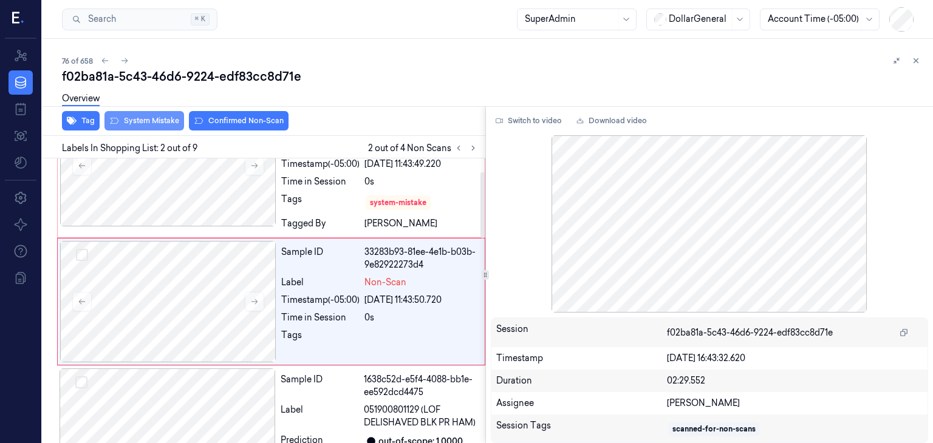
drag, startPoint x: 120, startPoint y: 124, endPoint x: 160, endPoint y: 121, distance: 40.2
click at [121, 124] on button "System Mistake" at bounding box center [144, 120] width 80 height 19
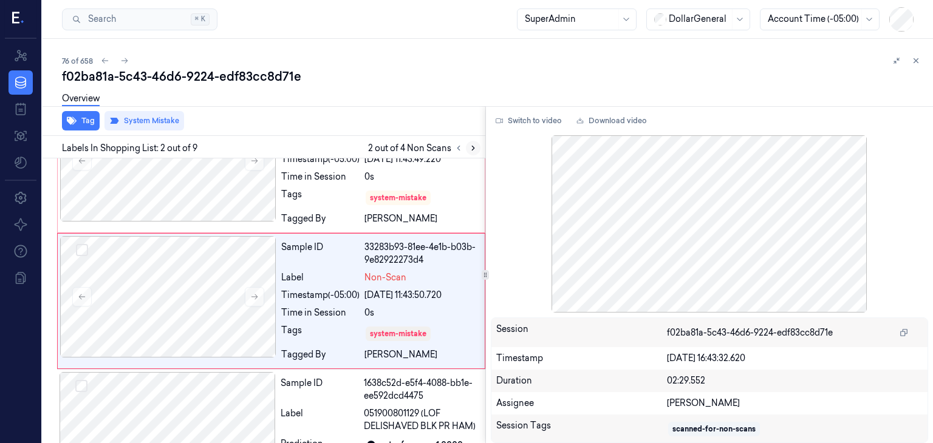
drag, startPoint x: 470, startPoint y: 148, endPoint x: 426, endPoint y: 144, distance: 43.9
click at [469, 148] on icon at bounding box center [473, 148] width 9 height 9
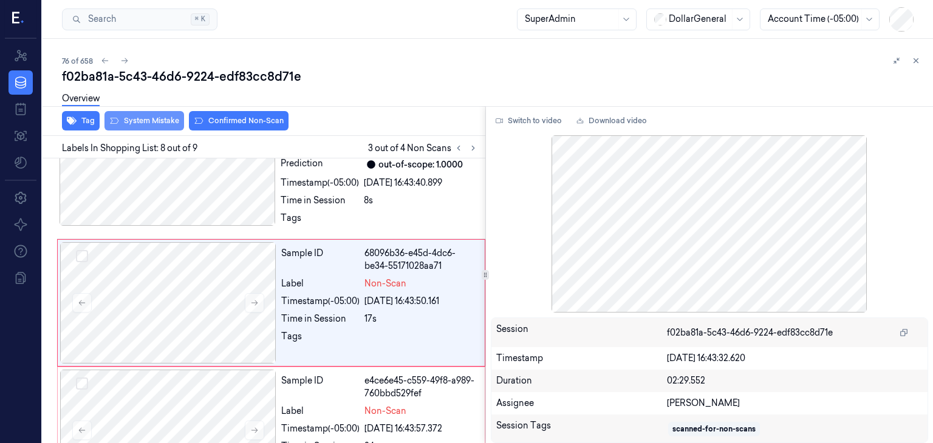
click at [158, 122] on button "System Mistake" at bounding box center [144, 120] width 80 height 19
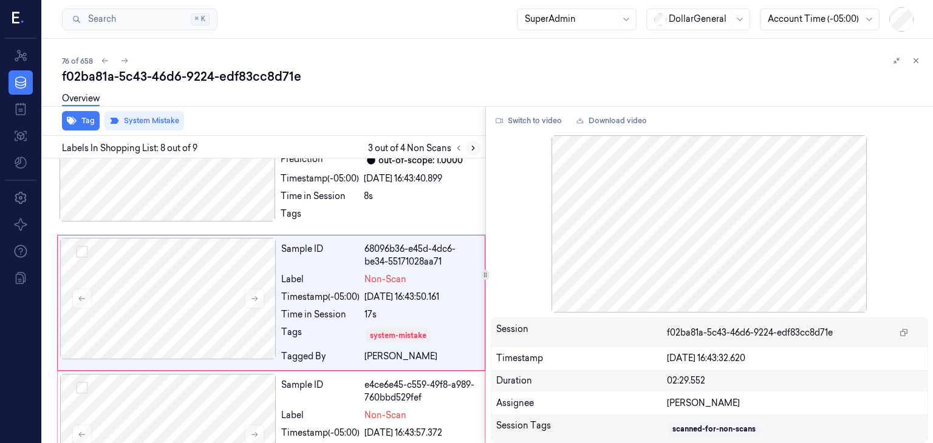
click at [477, 151] on button at bounding box center [473, 148] width 15 height 15
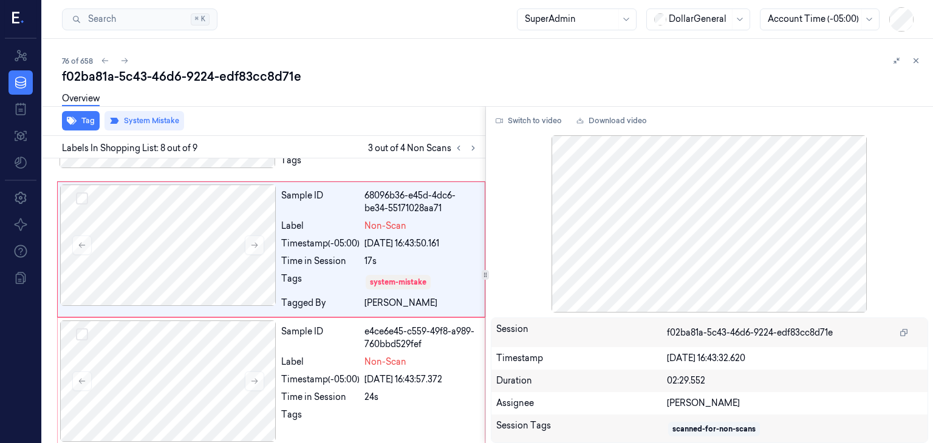
scroll to position [954, 0]
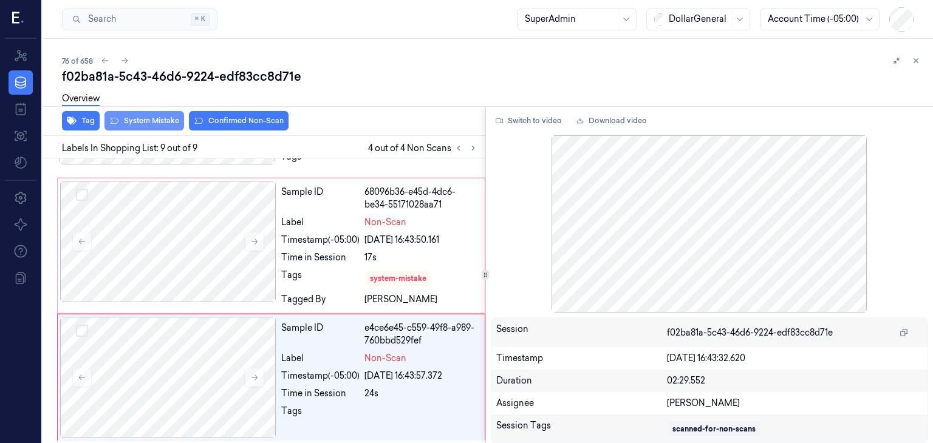
click at [172, 122] on button "System Mistake" at bounding box center [144, 120] width 80 height 19
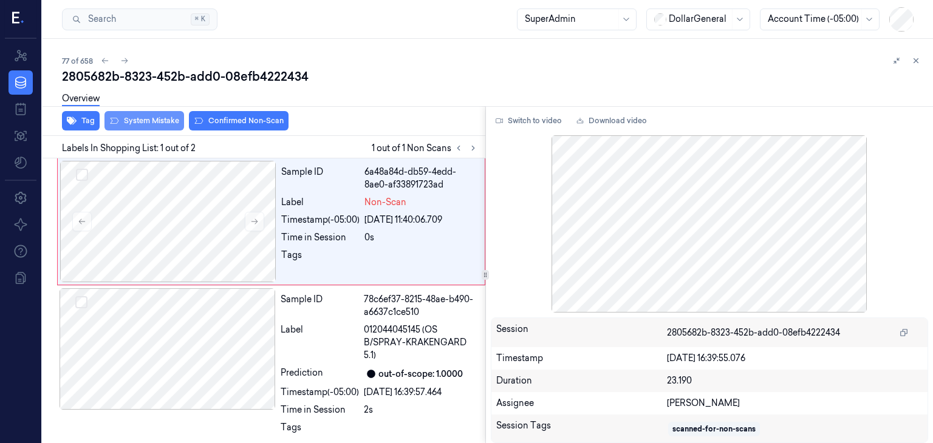
click at [125, 117] on button "System Mistake" at bounding box center [144, 120] width 80 height 19
click at [168, 126] on button "System Mistake" at bounding box center [144, 120] width 80 height 19
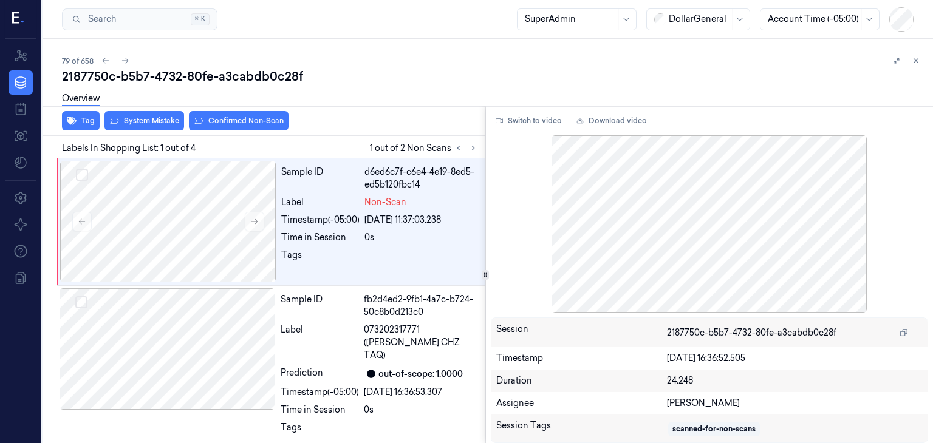
click at [136, 112] on div "Overview" at bounding box center [492, 100] width 861 height 31
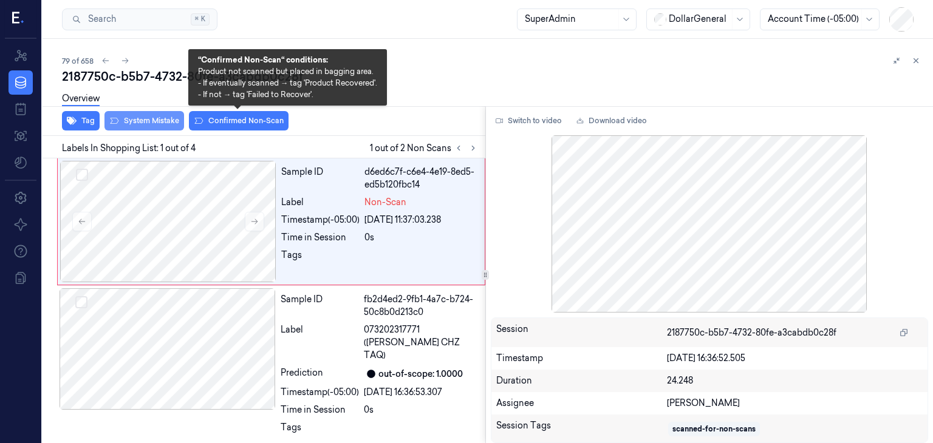
click at [156, 122] on button "System Mistake" at bounding box center [144, 120] width 80 height 19
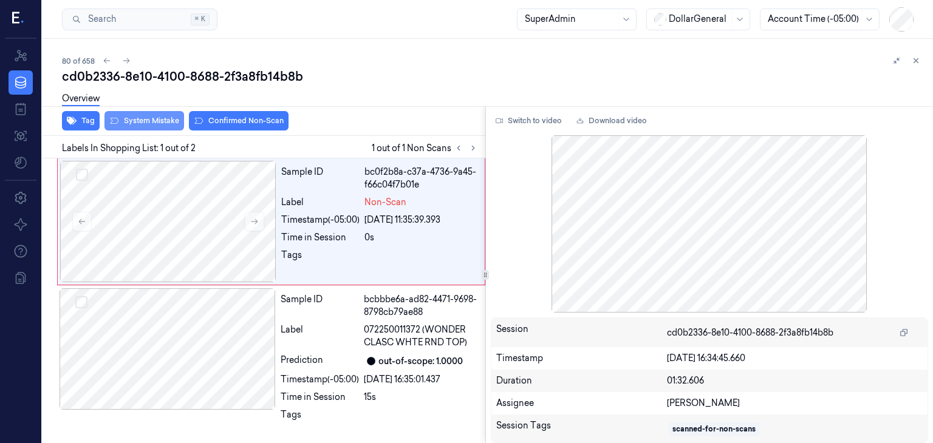
click at [152, 121] on button "System Mistake" at bounding box center [144, 120] width 80 height 19
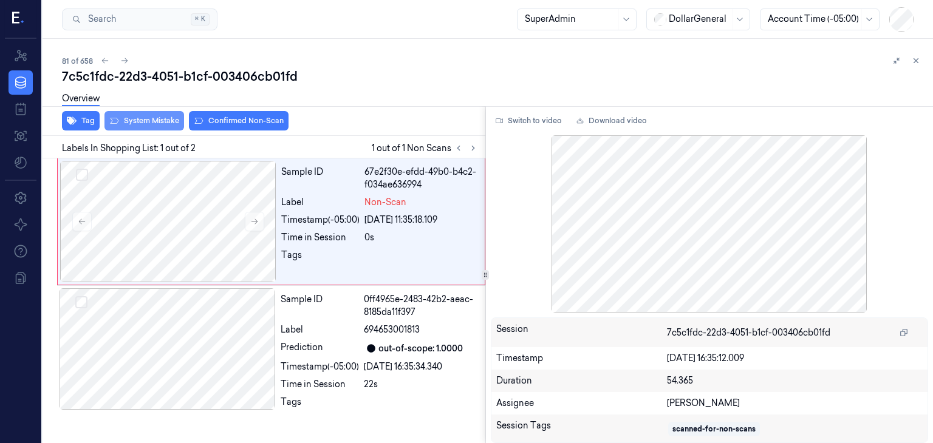
click at [152, 126] on button "System Mistake" at bounding box center [144, 120] width 80 height 19
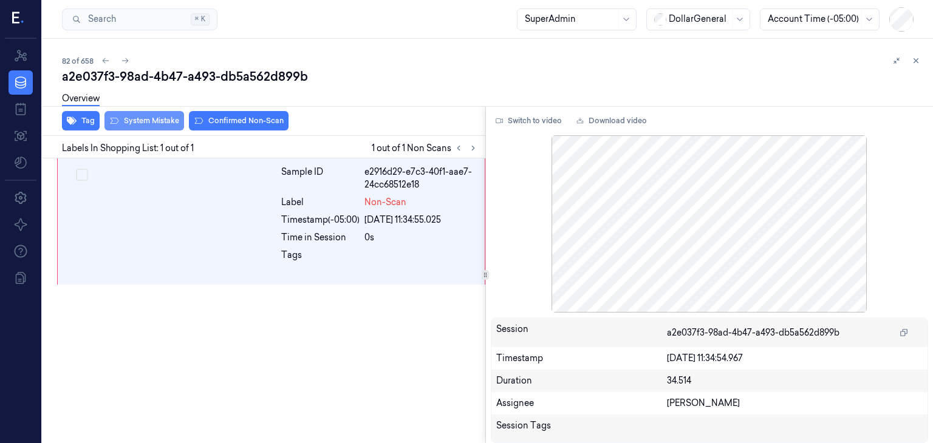
click at [148, 121] on button "System Mistake" at bounding box center [144, 120] width 80 height 19
click at [151, 122] on button "System Mistake" at bounding box center [144, 120] width 80 height 19
click at [156, 121] on button "System Mistake" at bounding box center [144, 120] width 80 height 19
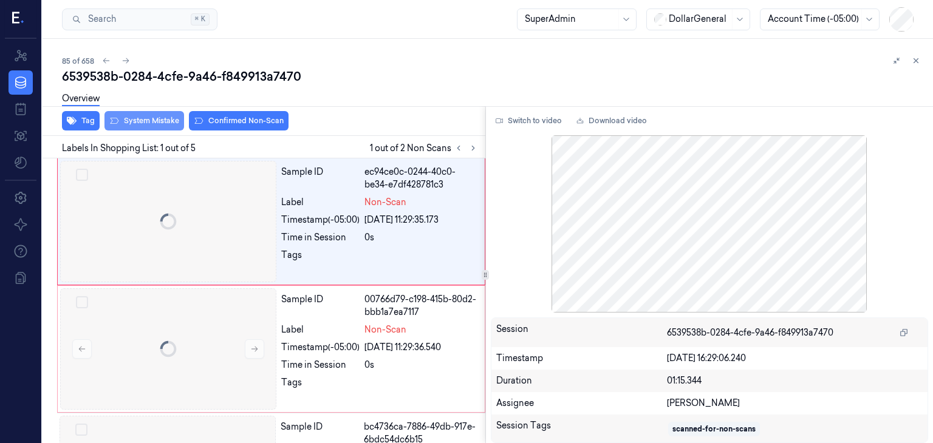
click at [138, 121] on button "System Mistake" at bounding box center [144, 120] width 80 height 19
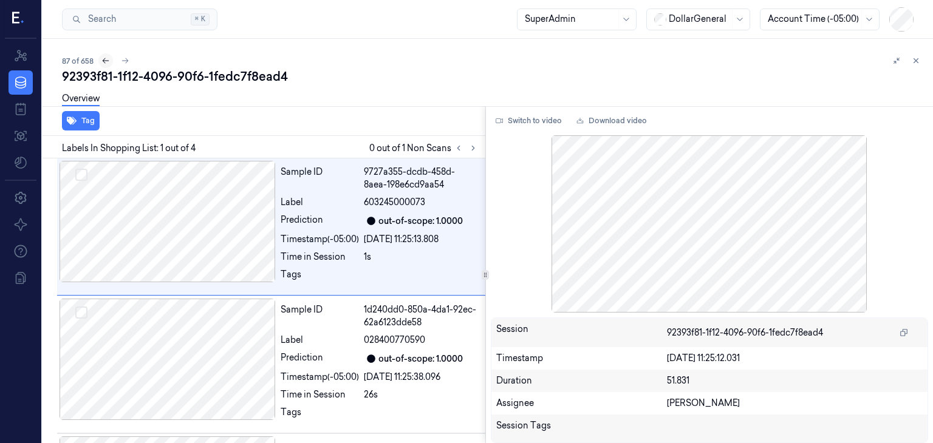
click at [105, 61] on icon at bounding box center [105, 60] width 9 height 9
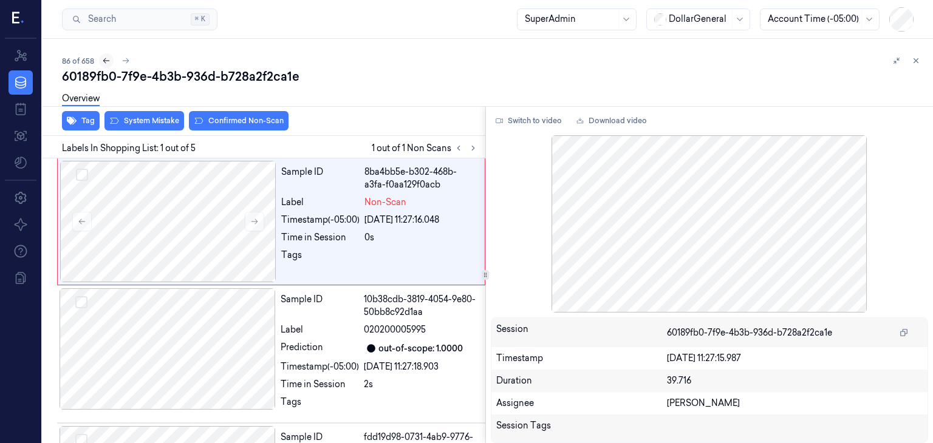
click at [106, 61] on icon at bounding box center [106, 60] width 9 height 9
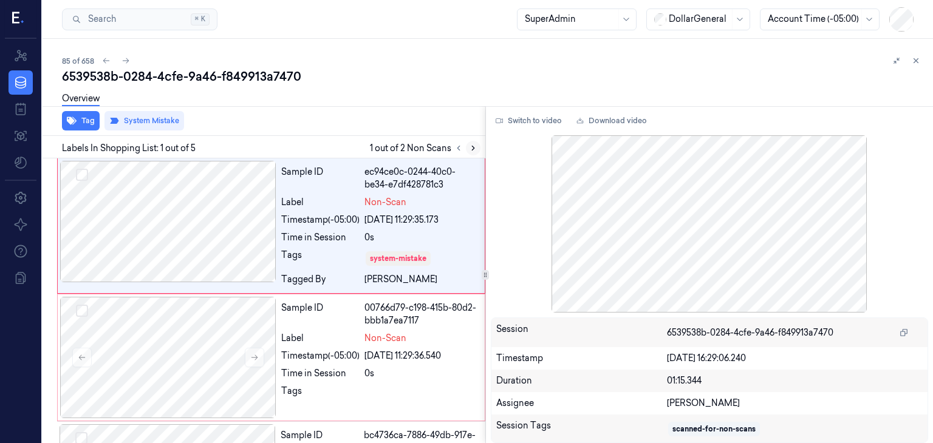
click at [474, 149] on icon at bounding box center [473, 148] width 9 height 9
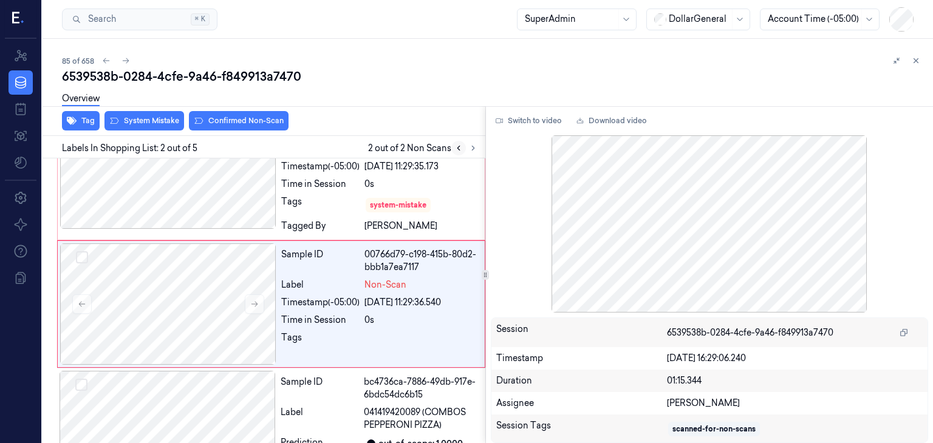
scroll to position [56, 0]
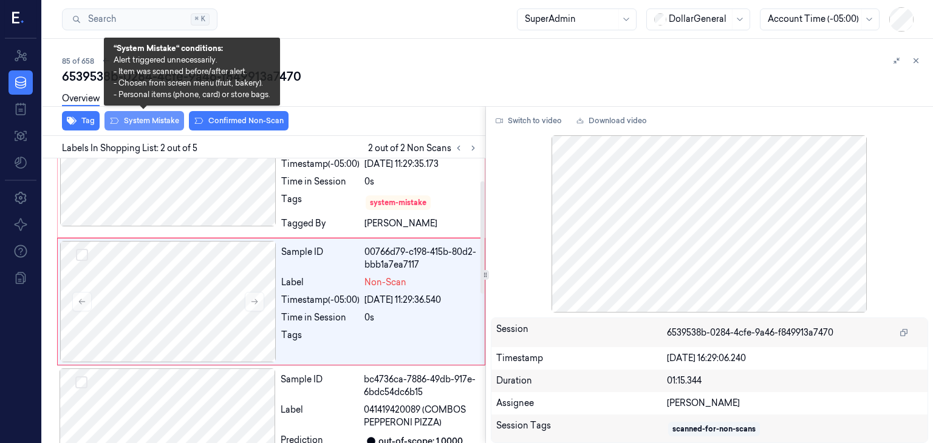
click at [146, 123] on button "System Mistake" at bounding box center [144, 120] width 80 height 19
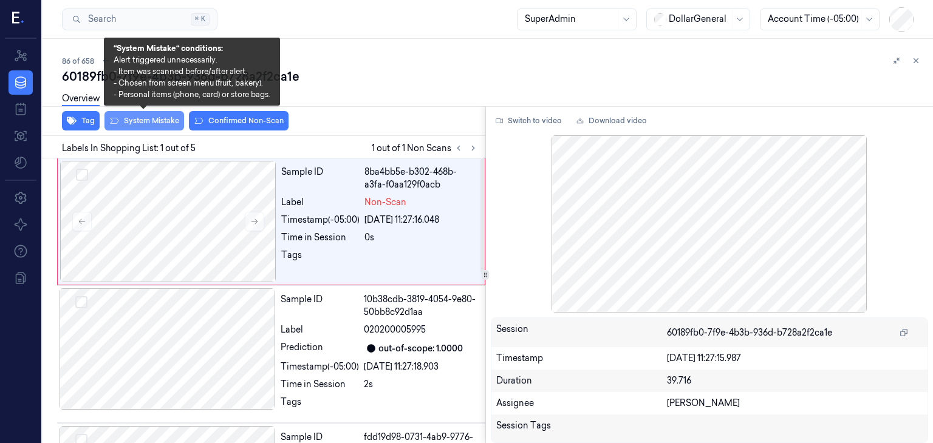
click at [134, 126] on button "System Mistake" at bounding box center [144, 120] width 80 height 19
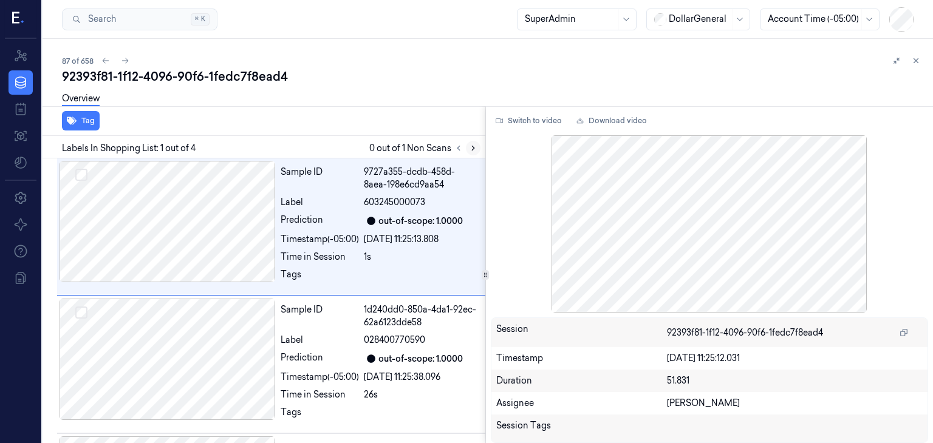
click at [476, 148] on icon at bounding box center [473, 148] width 9 height 9
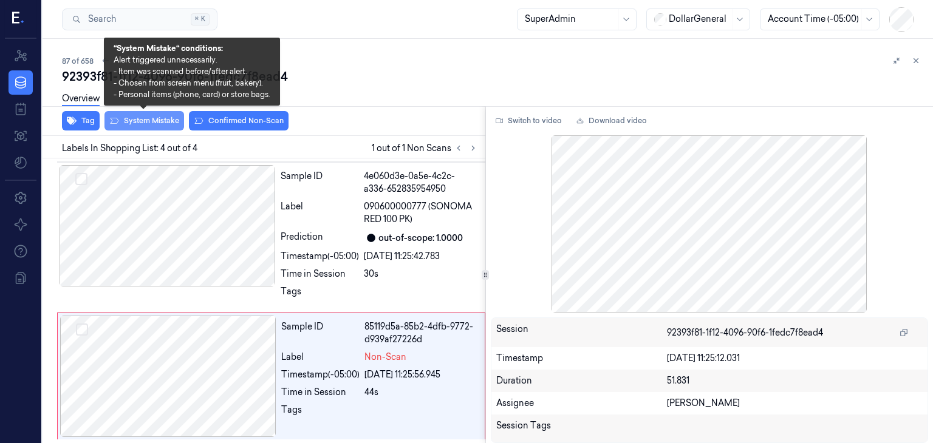
click at [160, 123] on button "System Mistake" at bounding box center [144, 120] width 80 height 19
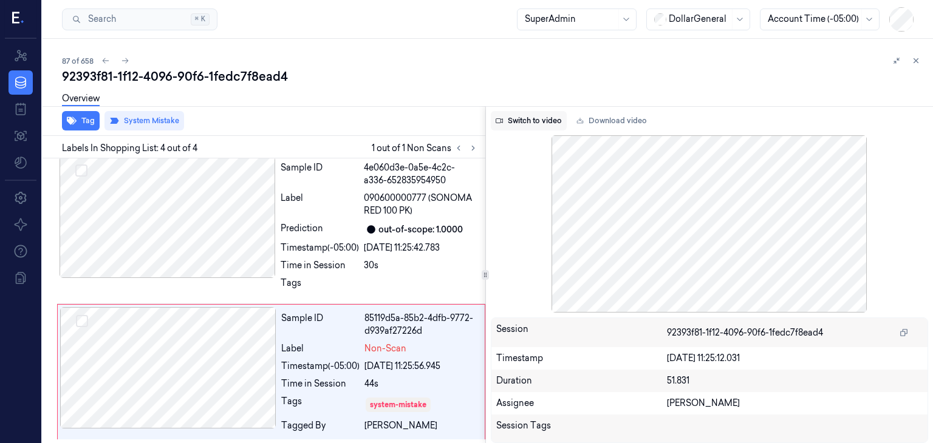
click at [549, 126] on button "Switch to video" at bounding box center [529, 120] width 76 height 19
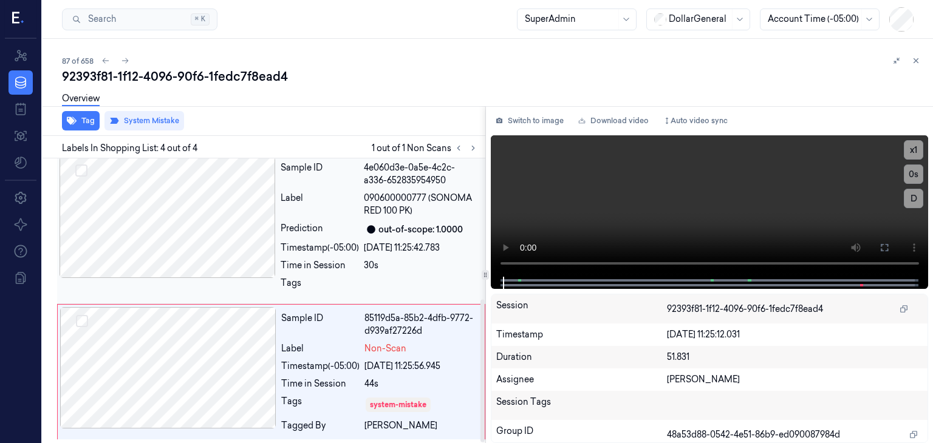
click at [204, 231] on div at bounding box center [168, 217] width 216 height 121
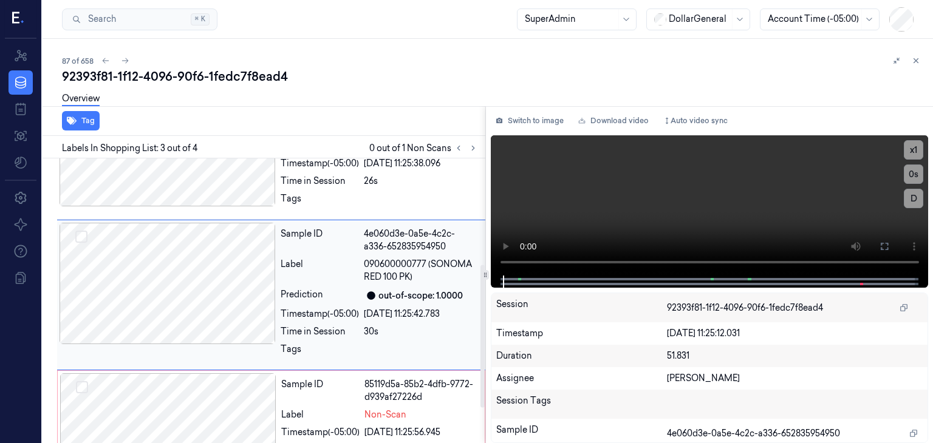
scroll to position [207, 0]
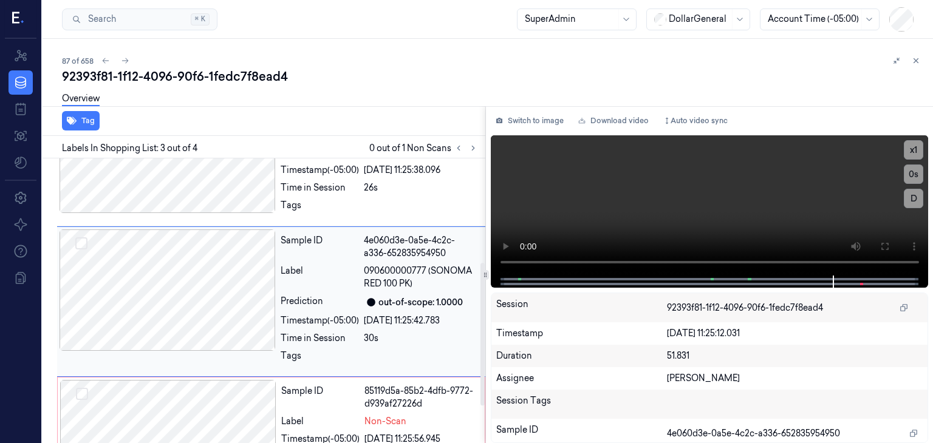
click at [198, 287] on div at bounding box center [168, 290] width 216 height 121
click at [223, 403] on div at bounding box center [168, 440] width 216 height 121
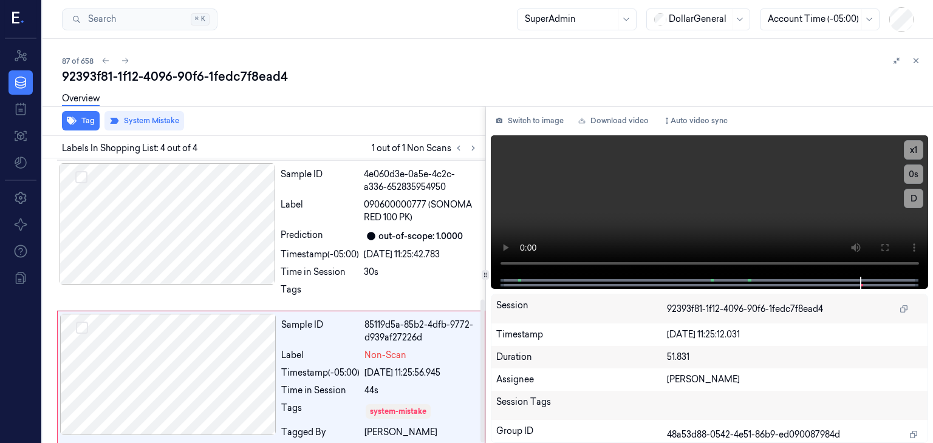
scroll to position [280, 0]
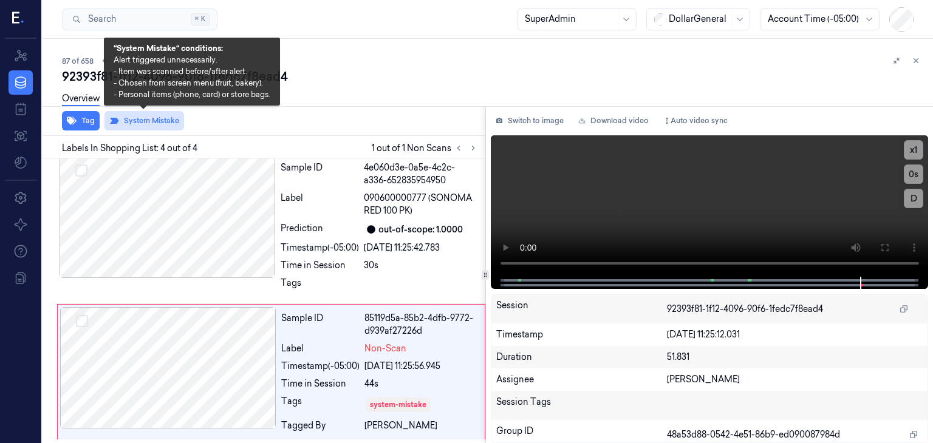
click at [117, 128] on button "System Mistake" at bounding box center [144, 120] width 80 height 19
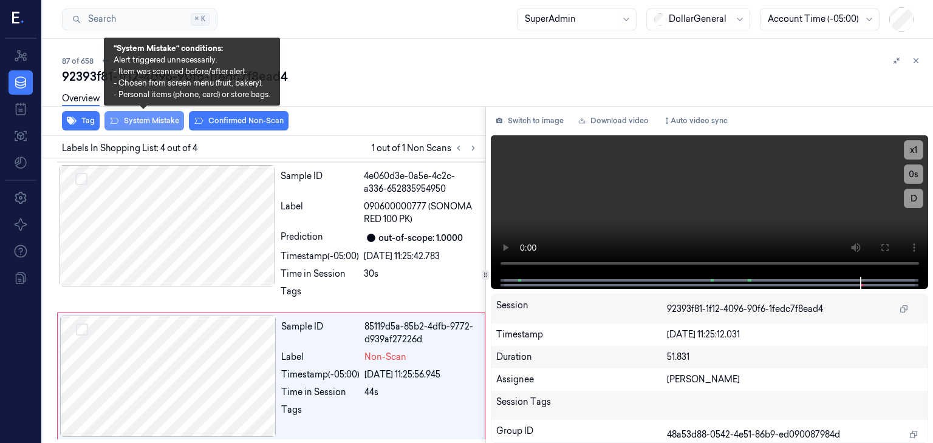
click at [124, 123] on button "System Mistake" at bounding box center [144, 120] width 80 height 19
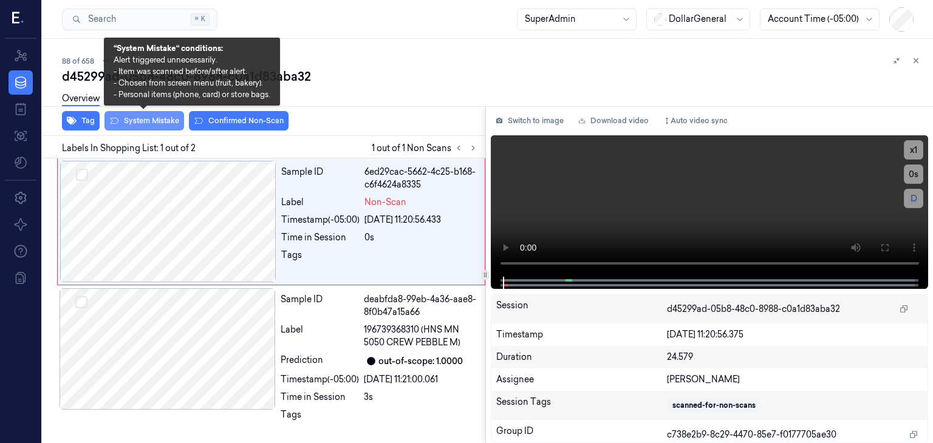
click at [160, 119] on button "System Mistake" at bounding box center [144, 120] width 80 height 19
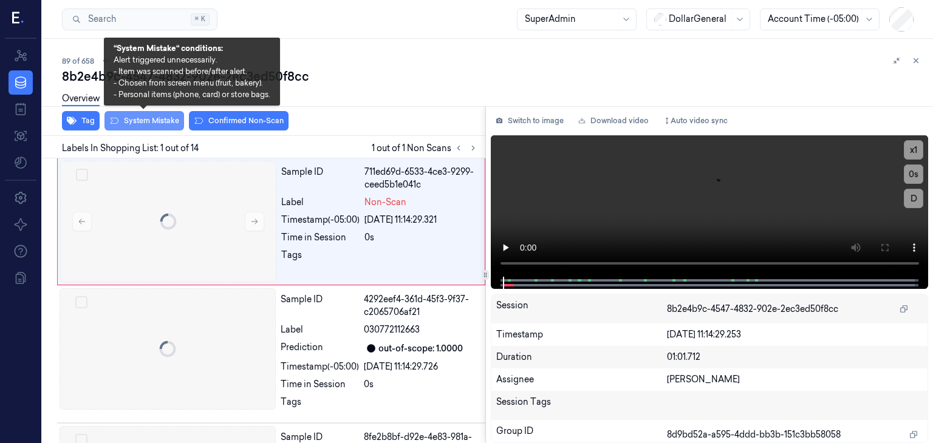
click at [151, 118] on button "System Mistake" at bounding box center [144, 120] width 80 height 19
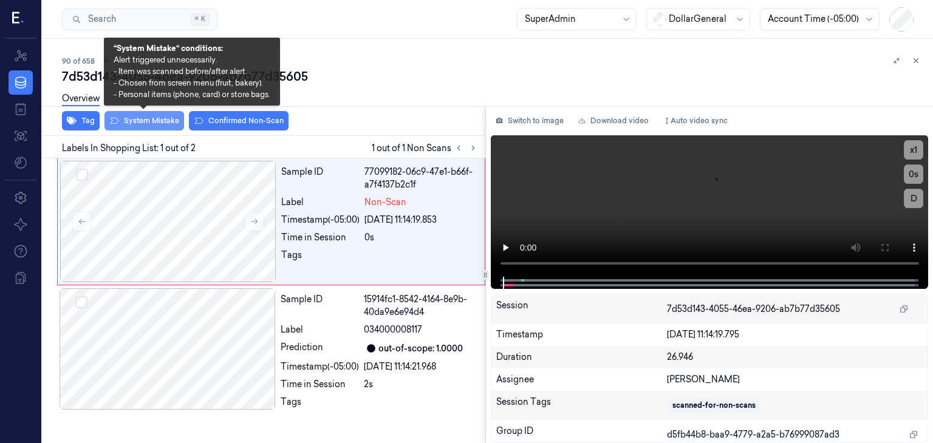
click at [146, 123] on button "System Mistake" at bounding box center [144, 120] width 80 height 19
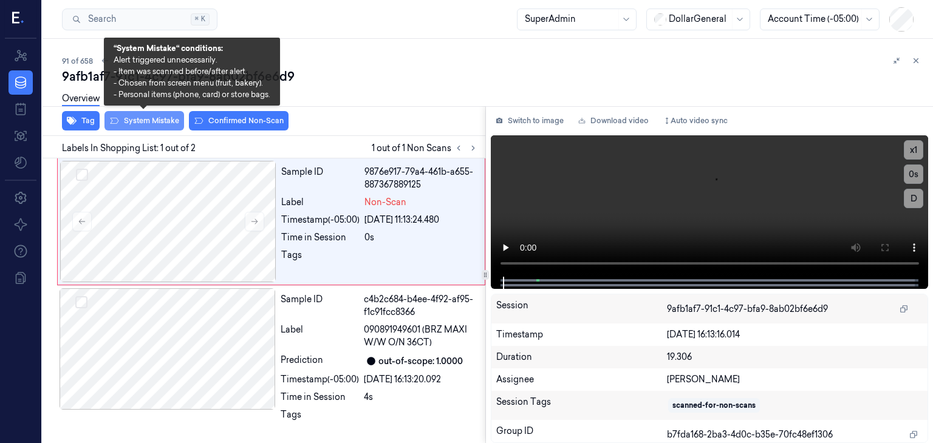
click at [150, 124] on button "System Mistake" at bounding box center [144, 120] width 80 height 19
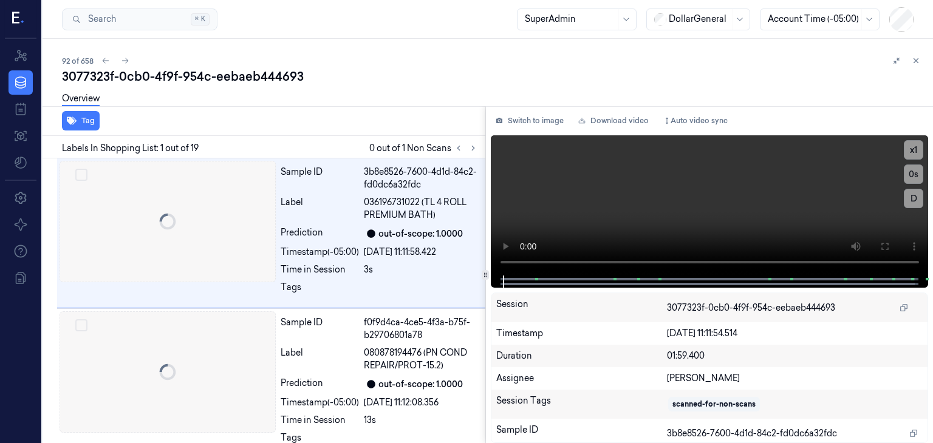
click at [150, 124] on div "Tag" at bounding box center [262, 121] width 448 height 30
click at [468, 147] on button at bounding box center [473, 148] width 15 height 15
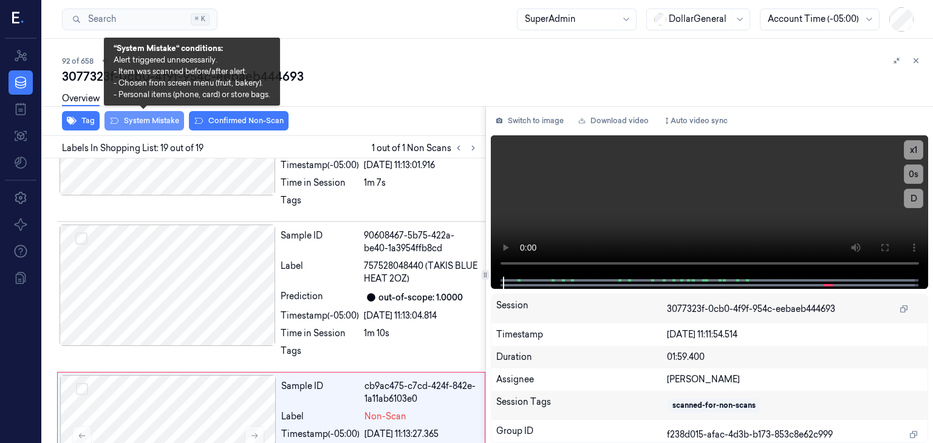
click at [169, 126] on button "System Mistake" at bounding box center [144, 120] width 80 height 19
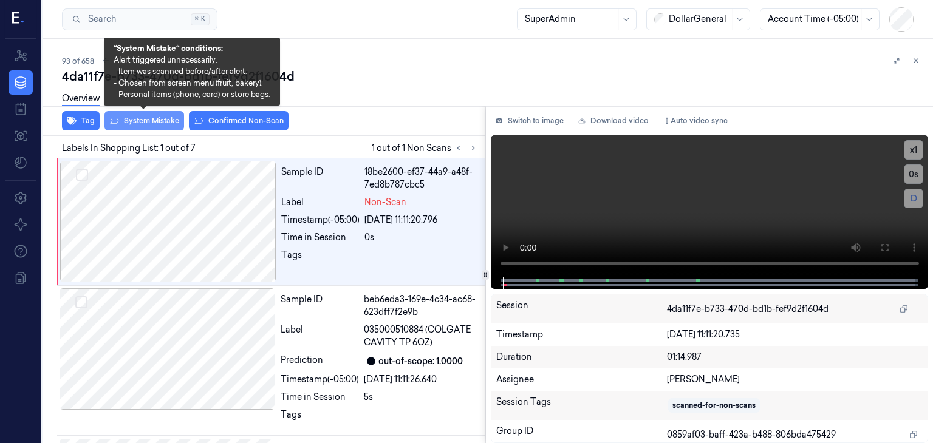
click at [164, 121] on button "System Mistake" at bounding box center [144, 120] width 80 height 19
click at [171, 118] on button "System Mistake" at bounding box center [144, 120] width 80 height 19
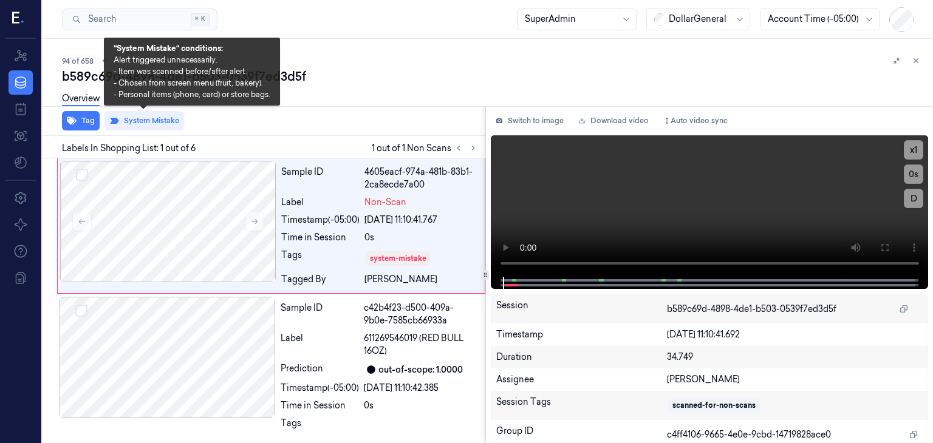
drag, startPoint x: 831, startPoint y: 70, endPoint x: 895, endPoint y: 68, distance: 64.4
click at [833, 69] on div "b589c69d-4898-4de1-b503-0539f7ed3d5f" at bounding box center [492, 76] width 861 height 17
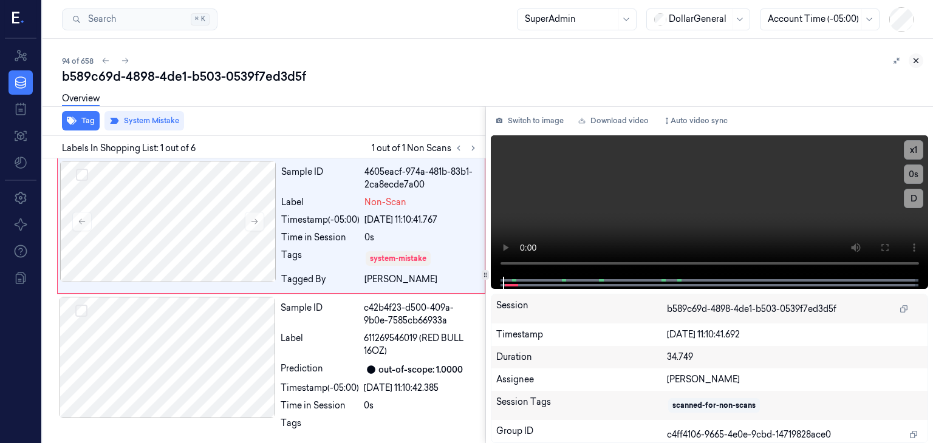
click at [913, 64] on icon at bounding box center [916, 60] width 9 height 9
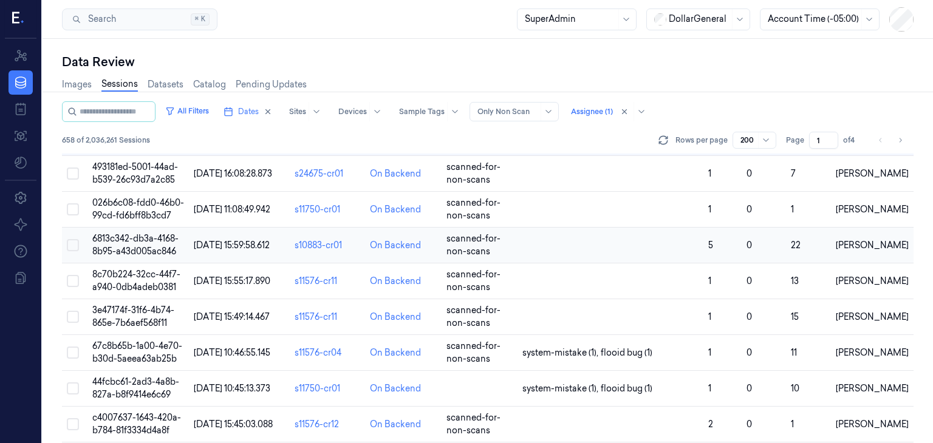
scroll to position [3344, 0]
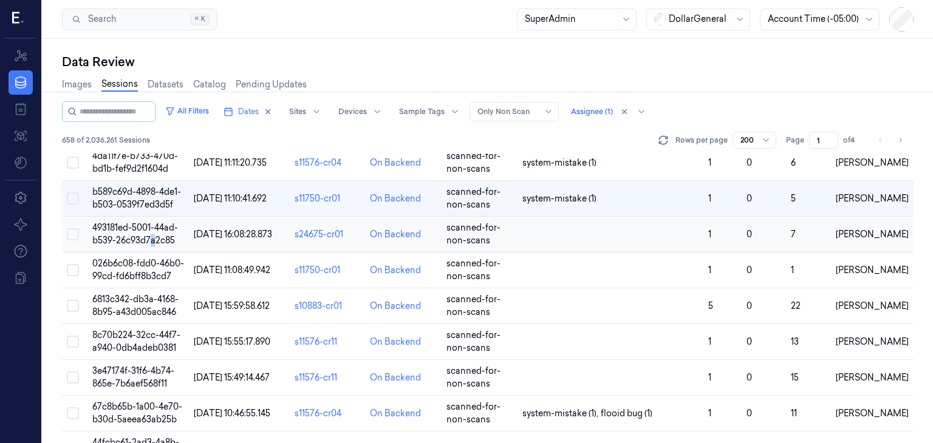
drag, startPoint x: 151, startPoint y: 235, endPoint x: 158, endPoint y: 234, distance: 7.3
click at [154, 236] on td "493181ed-5001-44ad-b539-26c93d7a2c85" at bounding box center [137, 235] width 101 height 36
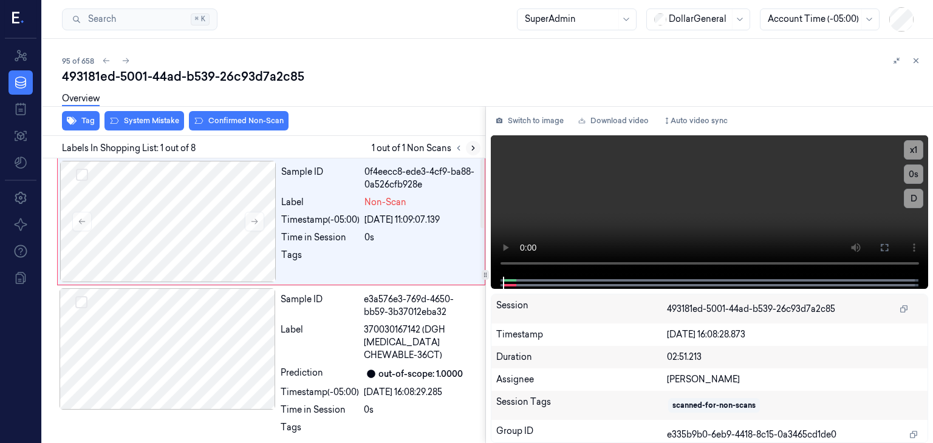
click at [478, 148] on button at bounding box center [473, 148] width 15 height 15
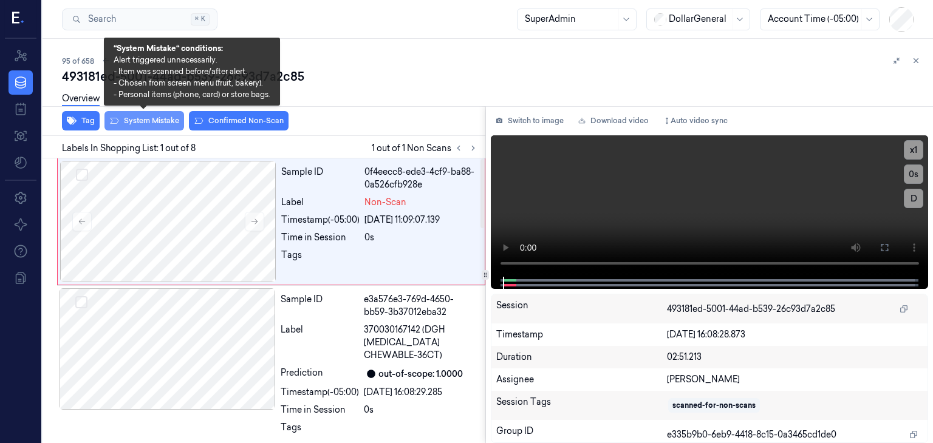
click at [161, 124] on button "System Mistake" at bounding box center [144, 120] width 80 height 19
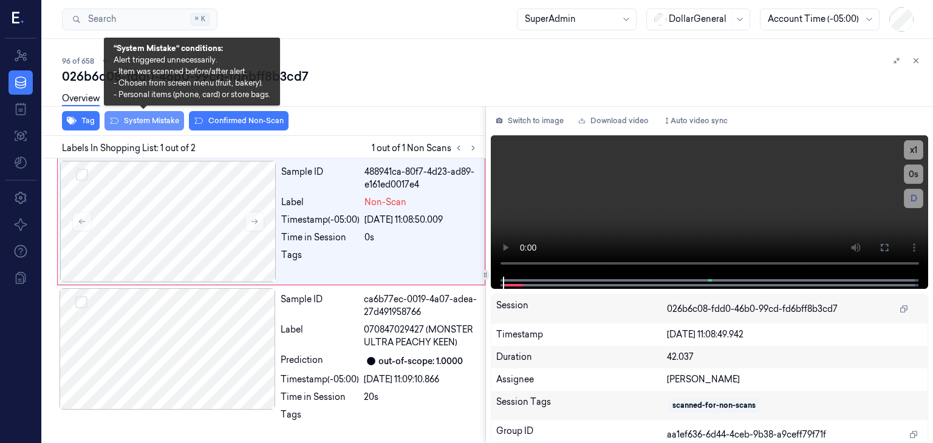
click at [158, 120] on button "System Mistake" at bounding box center [144, 120] width 80 height 19
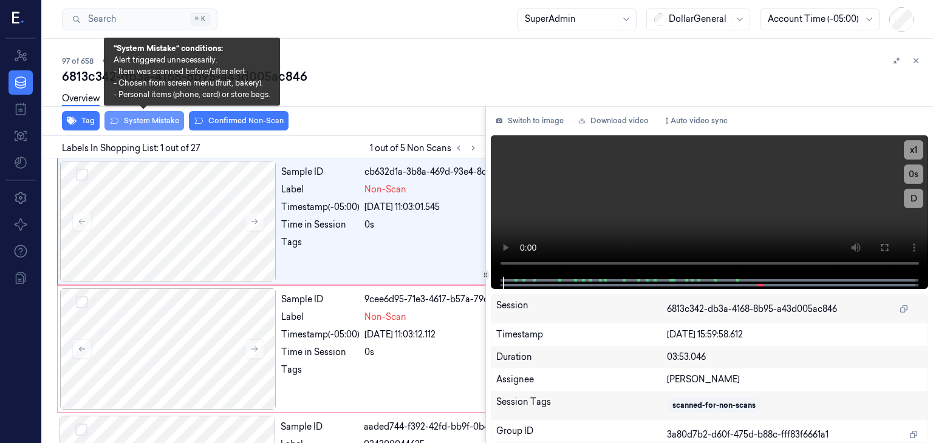
click at [151, 127] on button "System Mistake" at bounding box center [144, 120] width 80 height 19
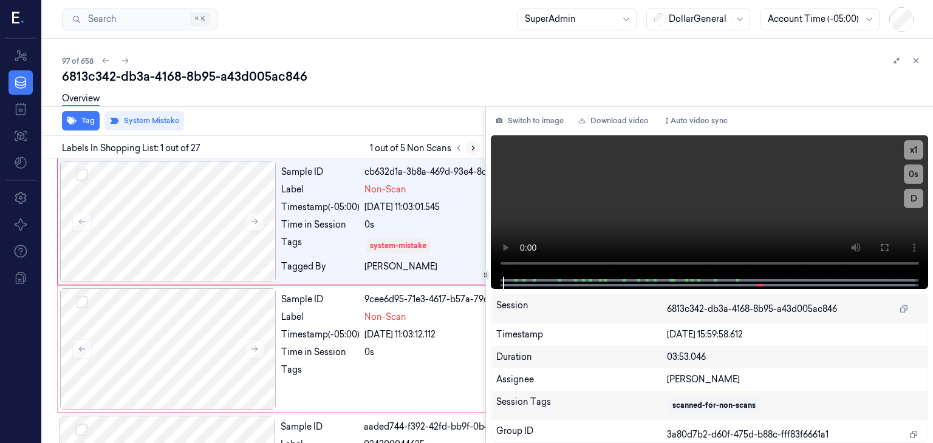
click at [473, 149] on icon at bounding box center [473, 148] width 2 height 4
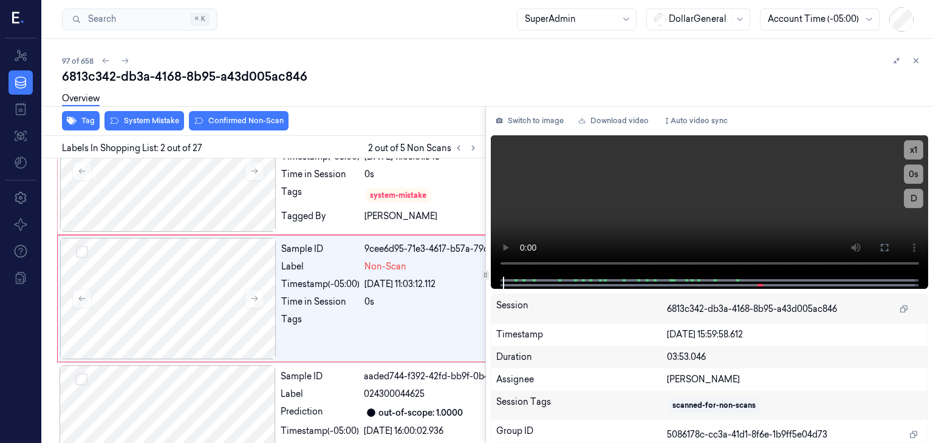
scroll to position [56, 0]
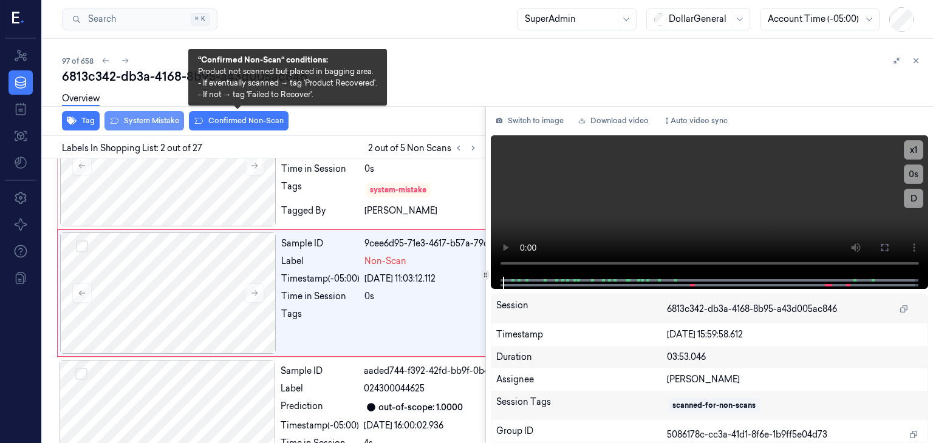
click at [175, 124] on button "System Mistake" at bounding box center [144, 120] width 80 height 19
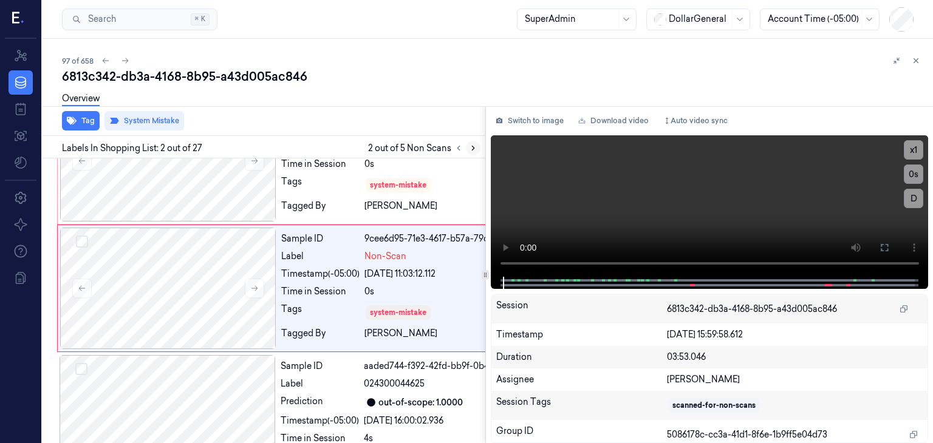
click at [471, 154] on button at bounding box center [473, 148] width 15 height 15
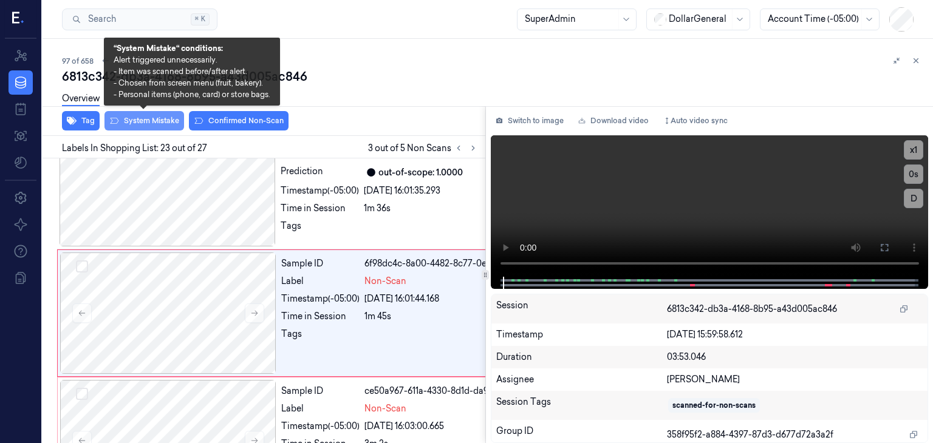
click at [153, 117] on button "System Mistake" at bounding box center [144, 120] width 80 height 19
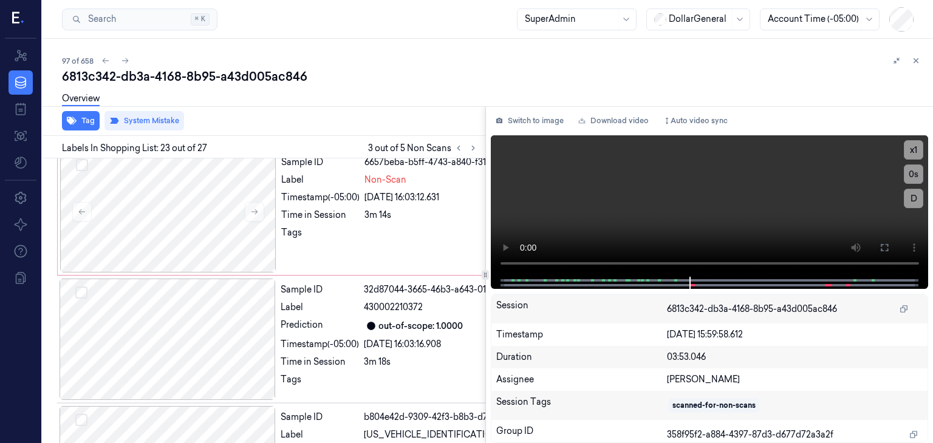
drag, startPoint x: 474, startPoint y: 145, endPoint x: 394, endPoint y: 145, distance: 80.2
click at [474, 146] on icon at bounding box center [473, 148] width 9 height 9
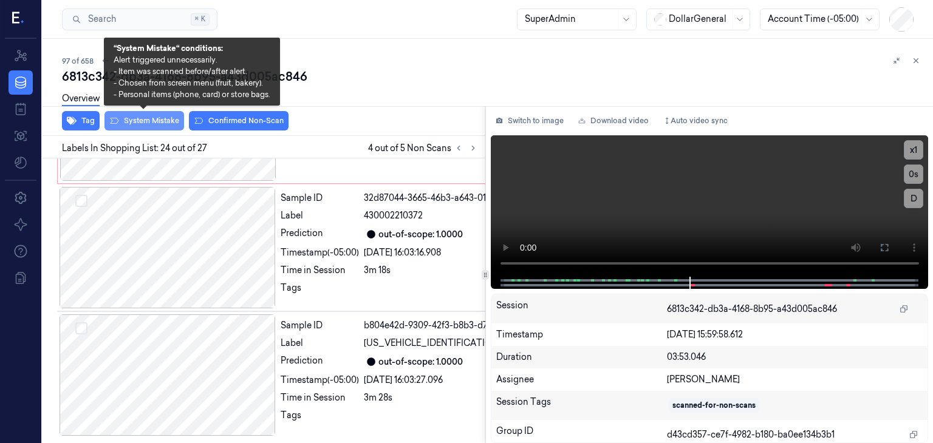
click at [163, 120] on button "System Mistake" at bounding box center [144, 120] width 80 height 19
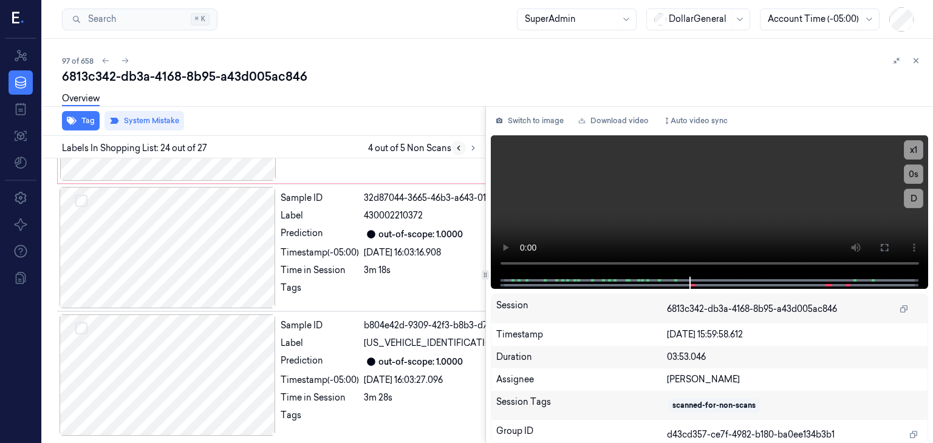
drag, startPoint x: 469, startPoint y: 149, endPoint x: 462, endPoint y: 149, distance: 7.3
click at [469, 149] on icon at bounding box center [473, 148] width 9 height 9
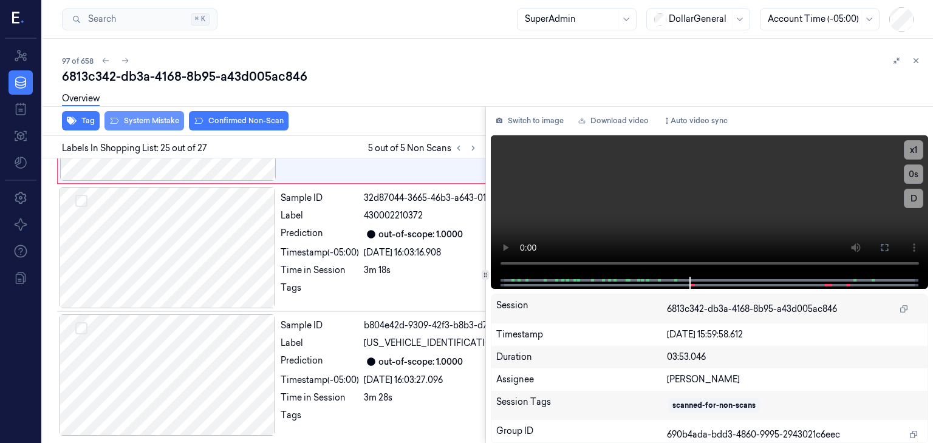
scroll to position [3369, 0]
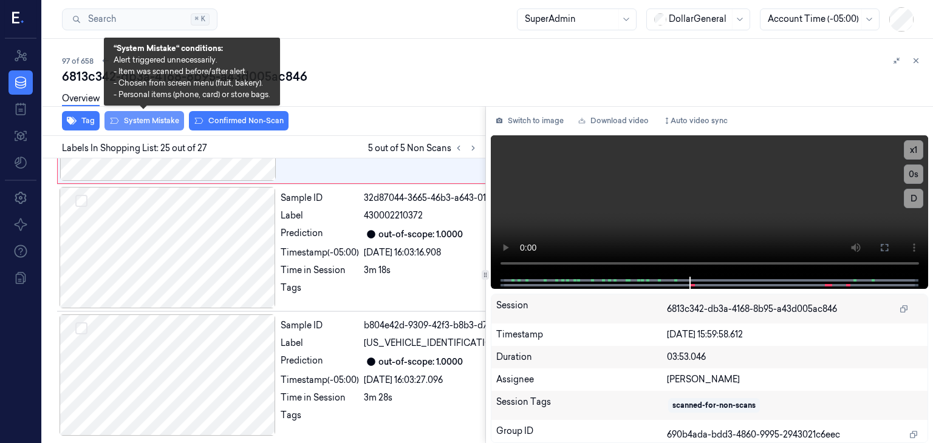
click at [142, 120] on button "System Mistake" at bounding box center [144, 120] width 80 height 19
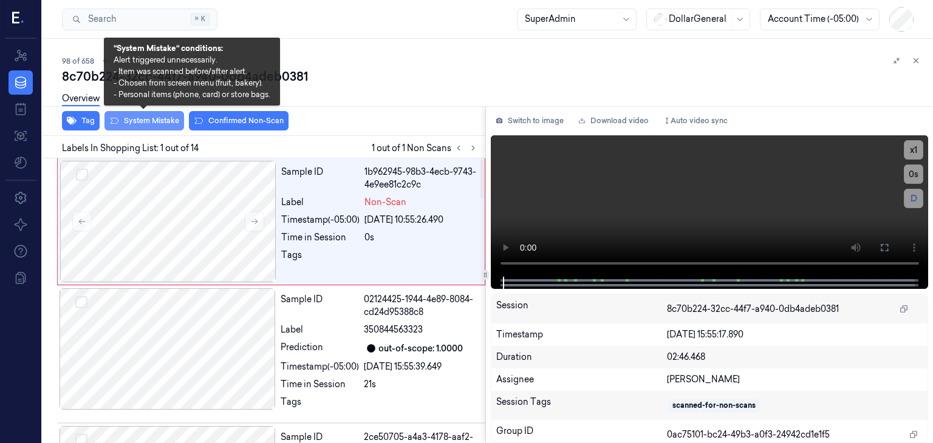
click at [148, 122] on button "System Mistake" at bounding box center [144, 120] width 80 height 19
click at [154, 119] on button "System Mistake" at bounding box center [144, 120] width 80 height 19
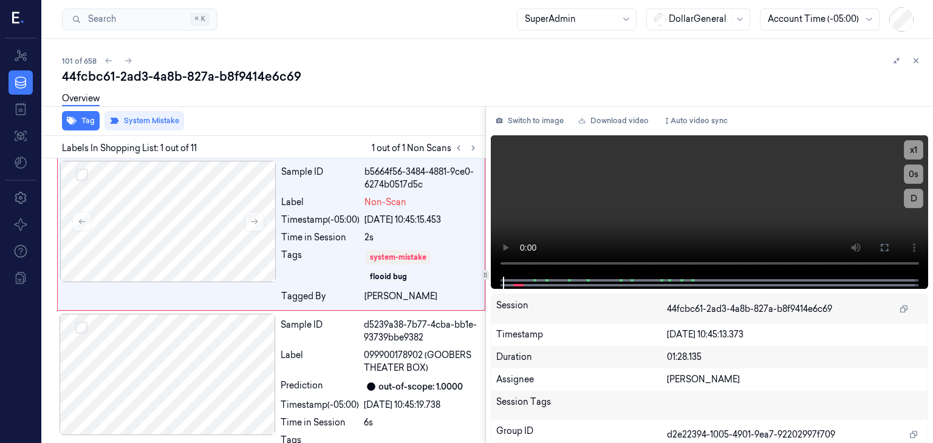
drag, startPoint x: 915, startPoint y: 59, endPoint x: 692, endPoint y: 105, distance: 227.6
click at [915, 59] on icon at bounding box center [916, 60] width 9 height 9
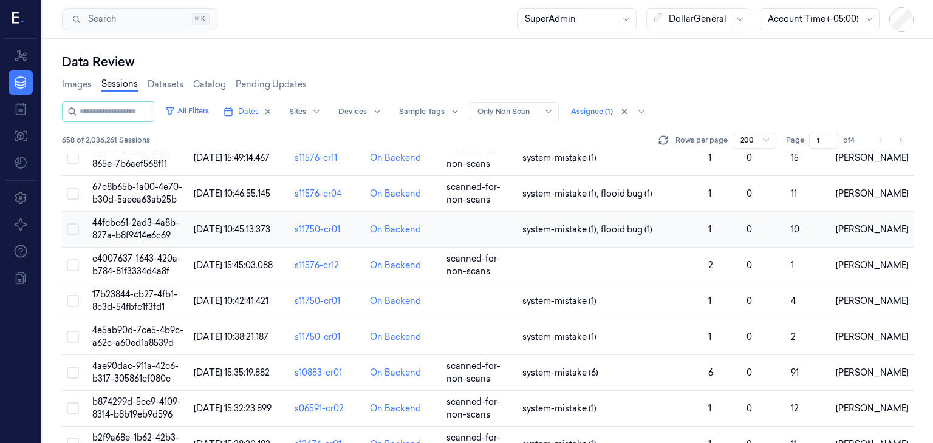
scroll to position [3547, 0]
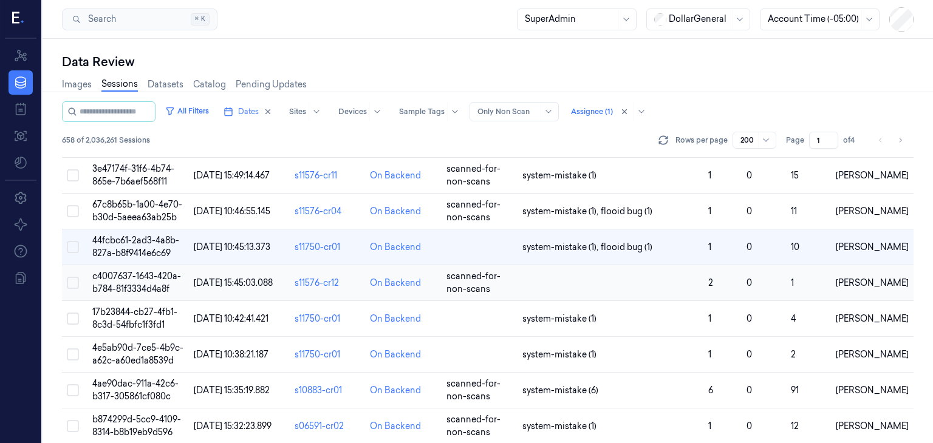
click at [136, 295] on span "c4007637-1643-420a-b784-81f3334d4a8f" at bounding box center [136, 283] width 89 height 24
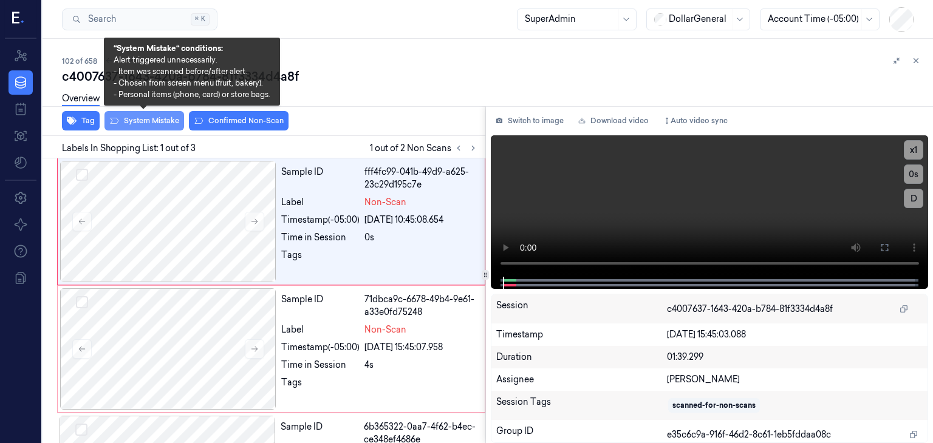
click at [160, 129] on button "System Mistake" at bounding box center [144, 120] width 80 height 19
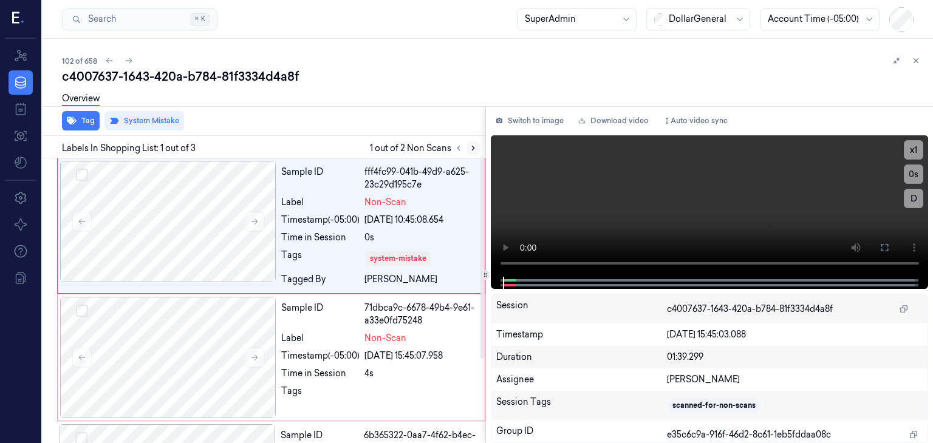
click at [471, 147] on icon at bounding box center [473, 148] width 9 height 9
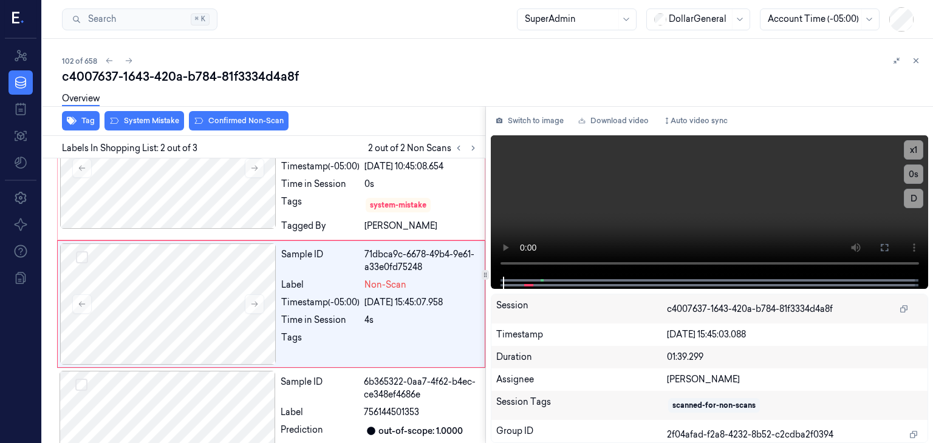
scroll to position [56, 0]
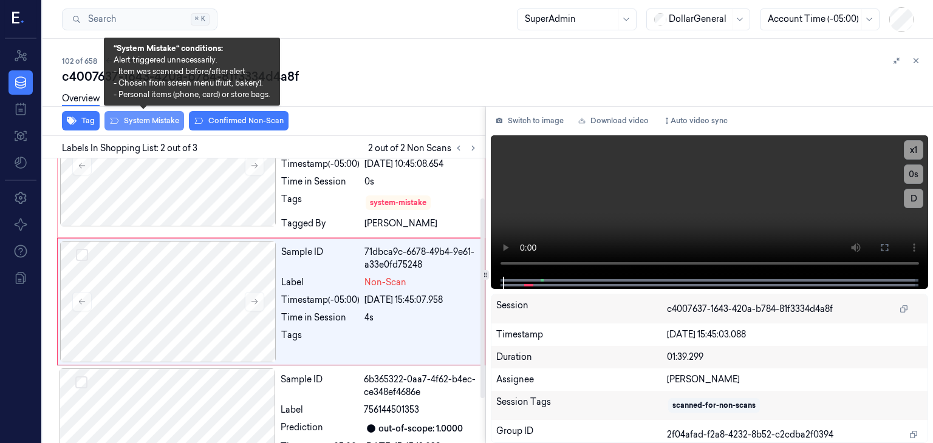
click at [138, 121] on button "System Mistake" at bounding box center [144, 120] width 80 height 19
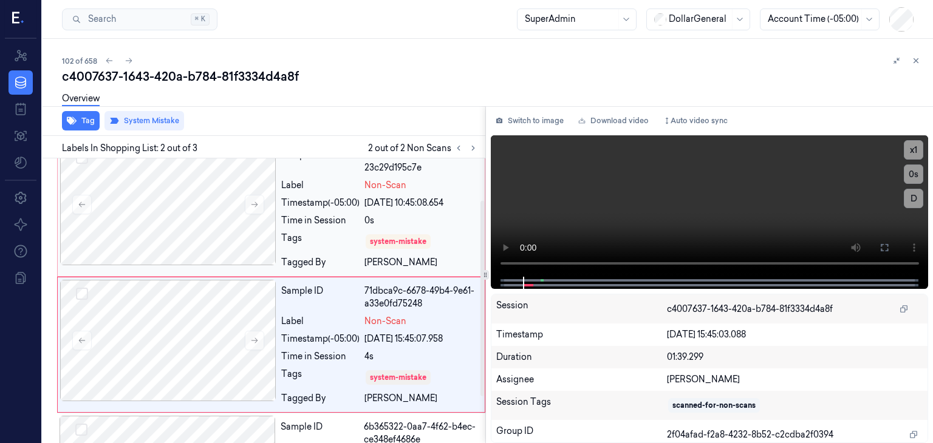
scroll to position [0, 0]
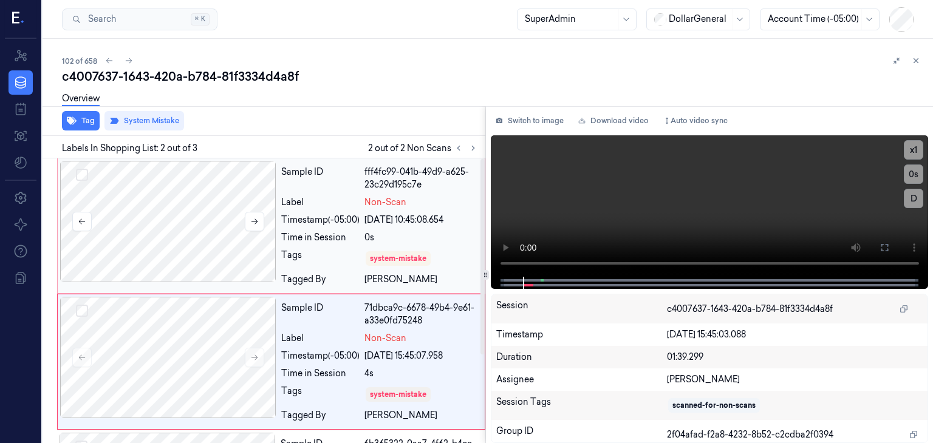
click at [265, 225] on div at bounding box center [168, 221] width 216 height 121
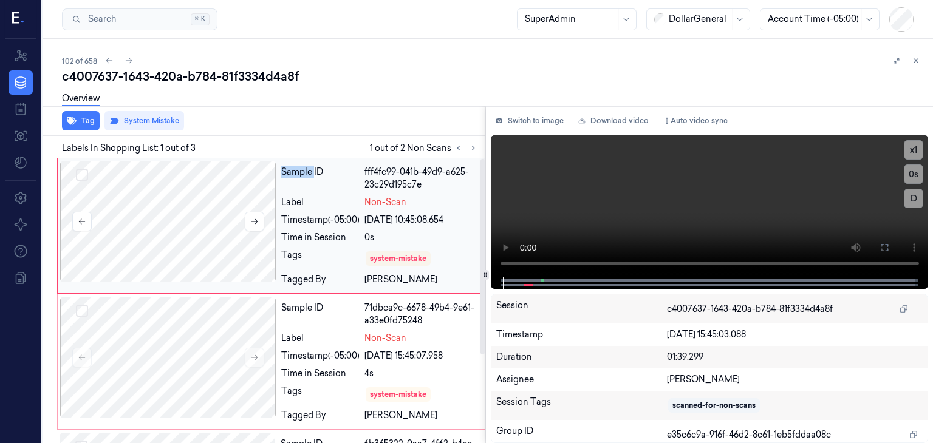
click at [265, 225] on div at bounding box center [168, 221] width 216 height 121
click at [257, 227] on button at bounding box center [254, 221] width 19 height 19
click at [256, 231] on div at bounding box center [168, 221] width 216 height 121
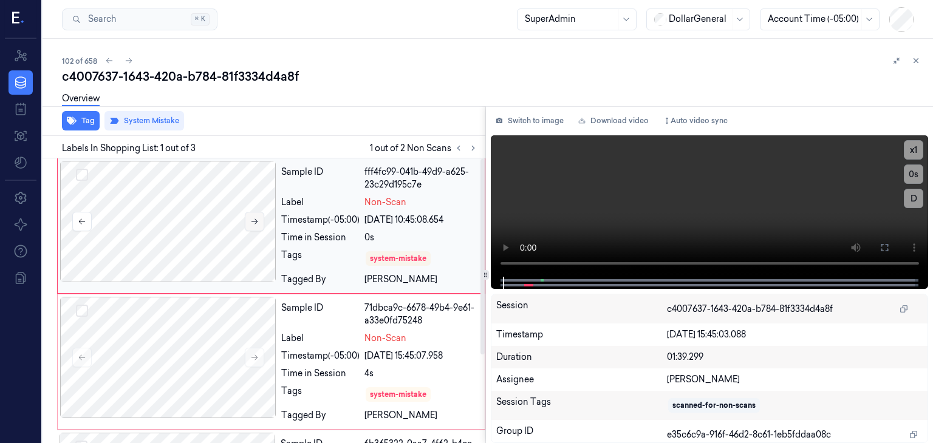
click at [254, 223] on icon at bounding box center [254, 221] width 9 height 9
click at [230, 361] on div at bounding box center [168, 357] width 216 height 121
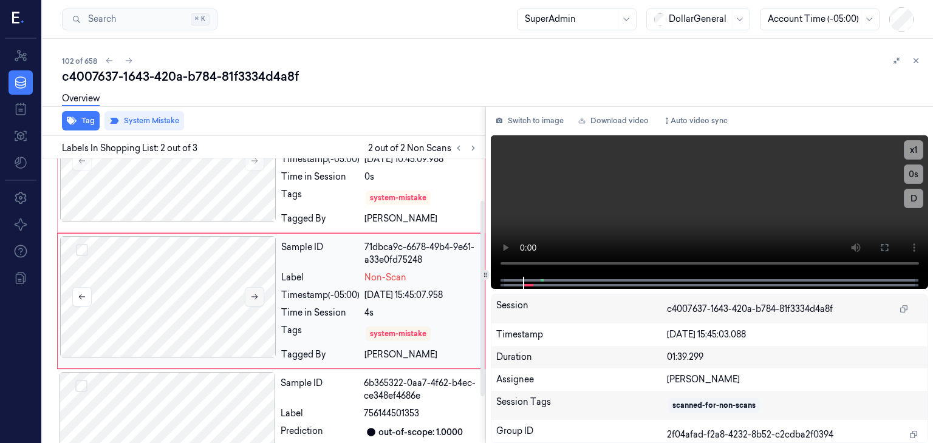
click at [250, 295] on icon at bounding box center [254, 297] width 9 height 9
click at [920, 61] on button at bounding box center [916, 60] width 15 height 15
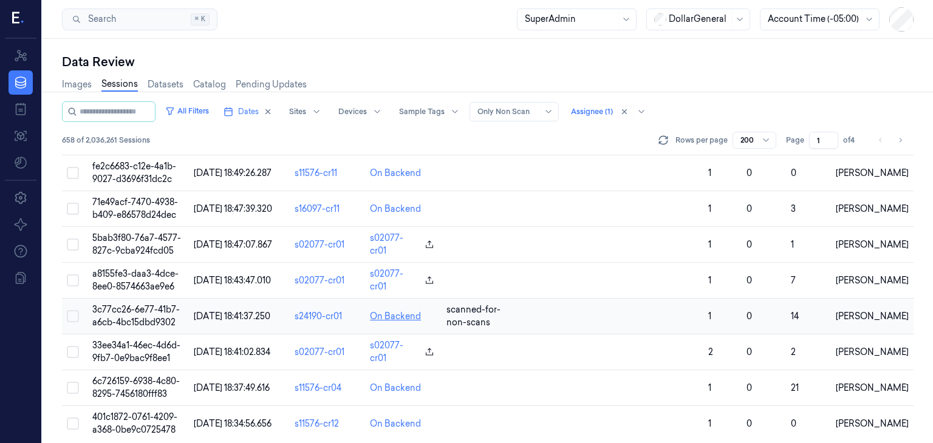
scroll to position [6977, 0]
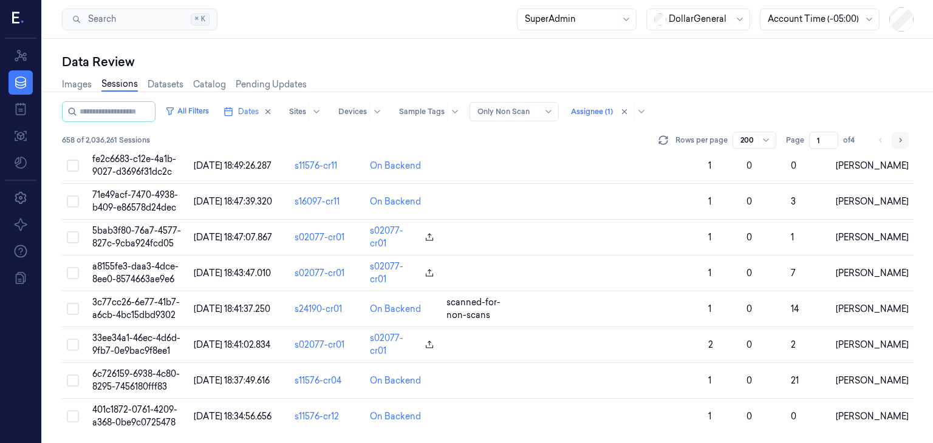
click at [898, 143] on icon "Go to next page" at bounding box center [899, 140] width 7 height 10
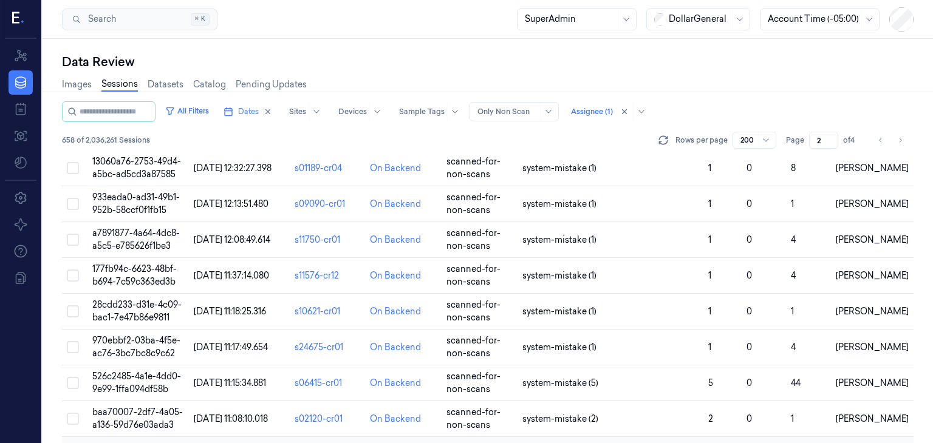
scroll to position [6938, 0]
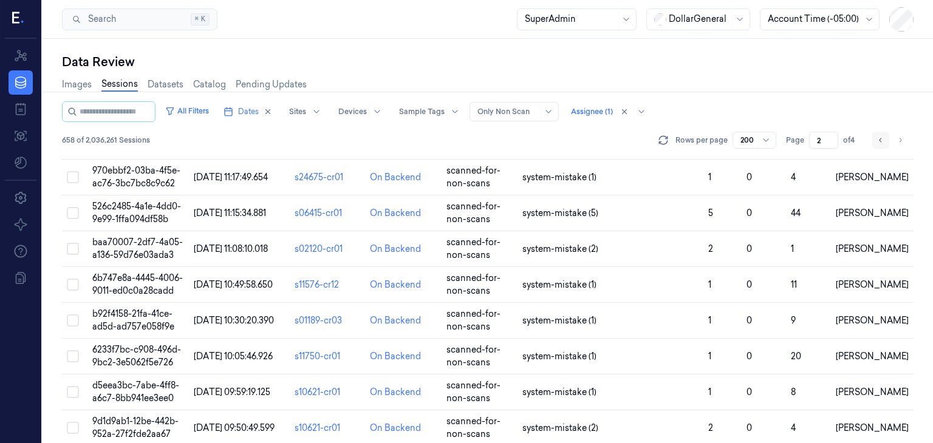
click at [887, 141] on button "Go to previous page" at bounding box center [880, 140] width 17 height 17
type input "1"
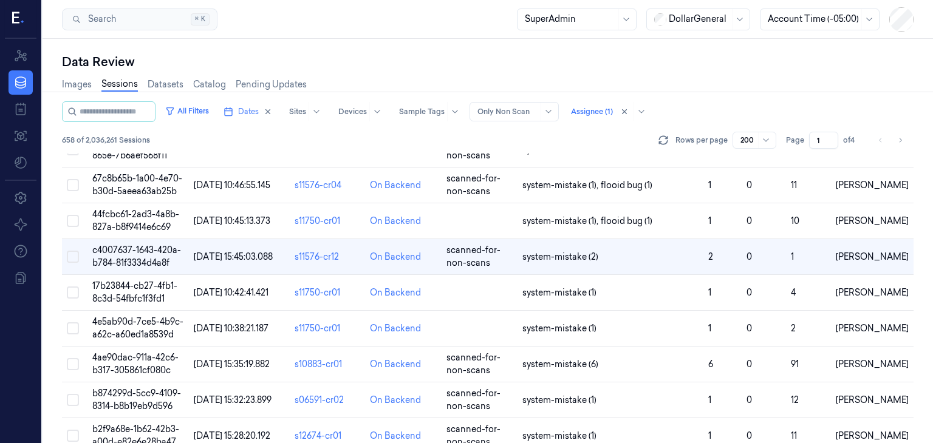
scroll to position [3544, 0]
